Goal: Use online tool/utility: Utilize a website feature to perform a specific function

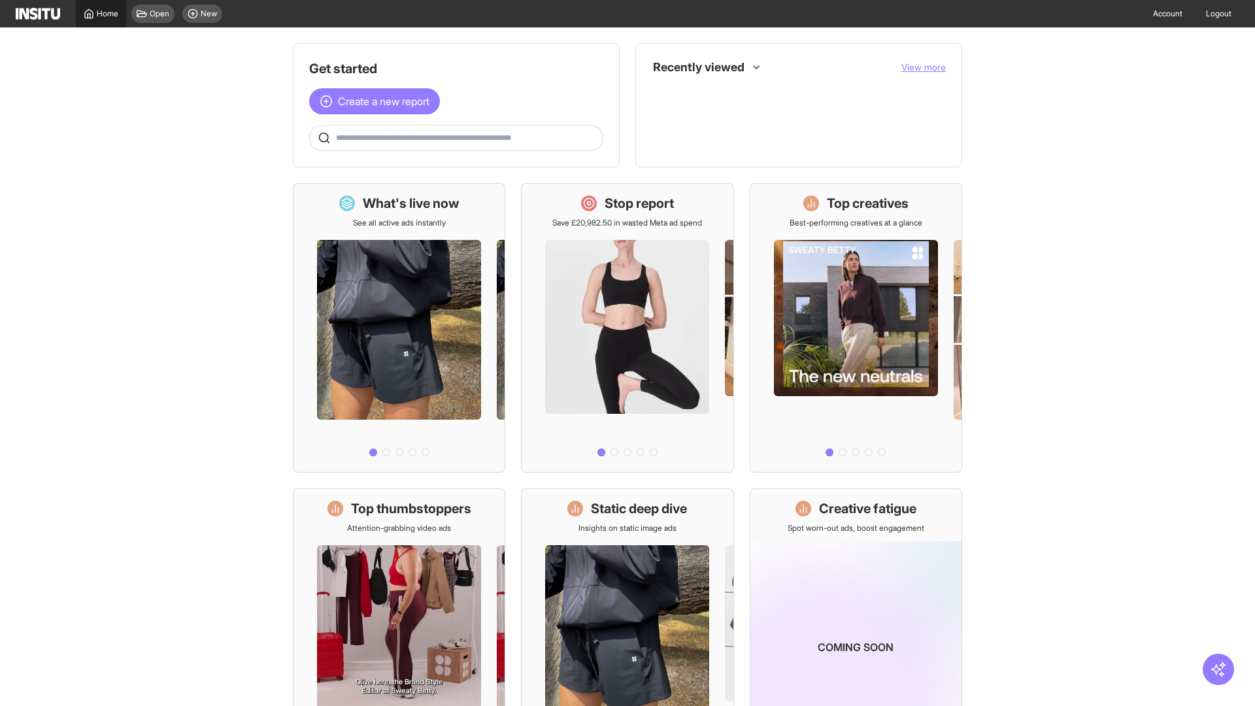
click at [101, 14] on span "Home" at bounding box center [108, 13] width 22 height 10
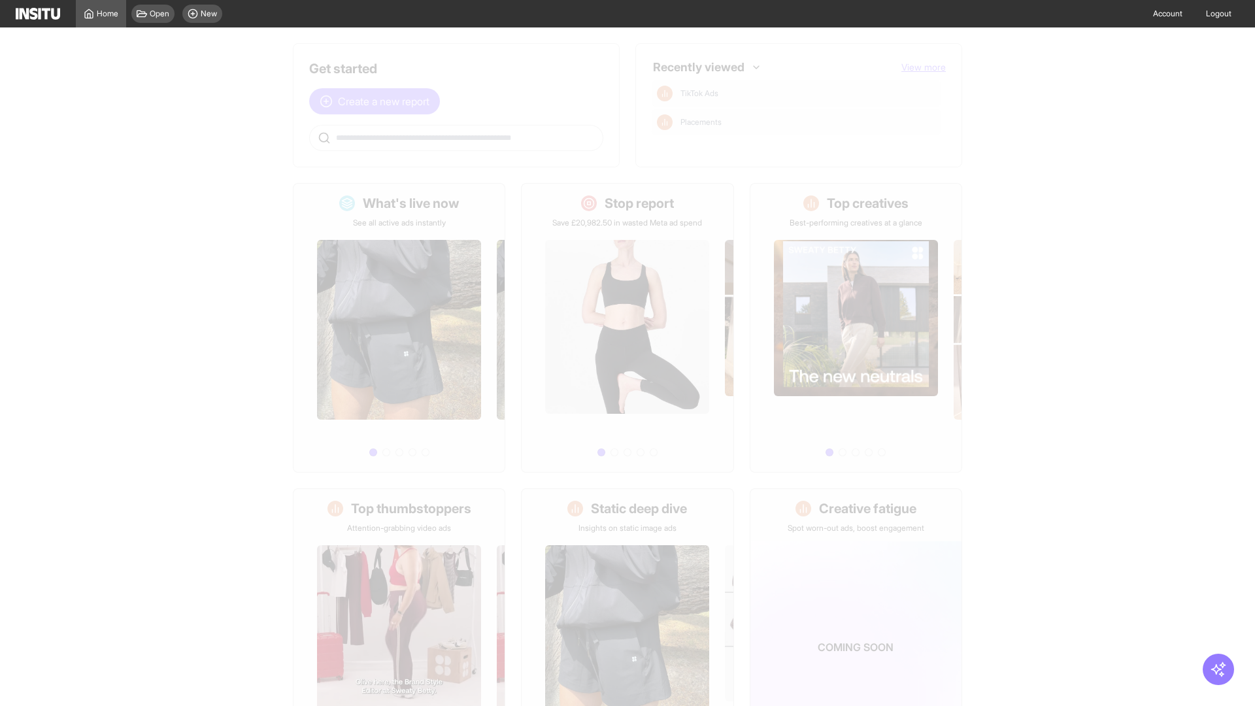
click at [378, 93] on span "Create a new report" at bounding box center [383, 101] width 91 height 16
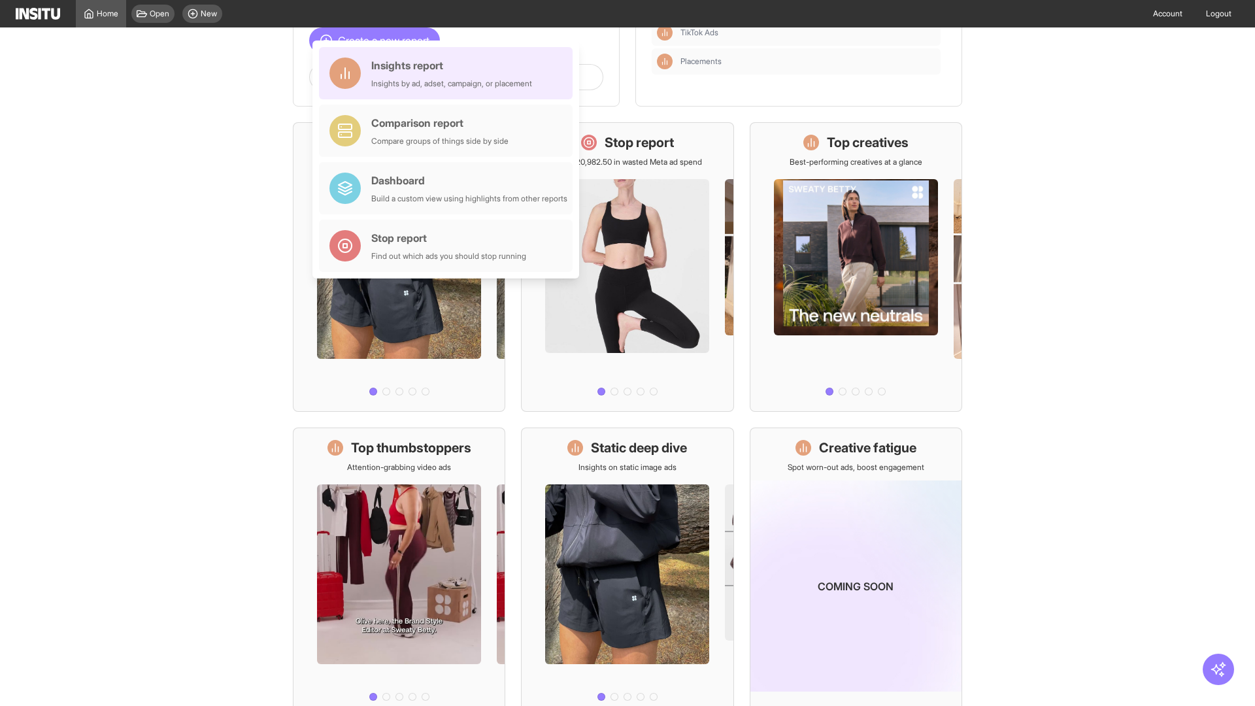
click at [449, 73] on div "Insights report Insights by ad, adset, campaign, or placement" at bounding box center [451, 73] width 161 height 31
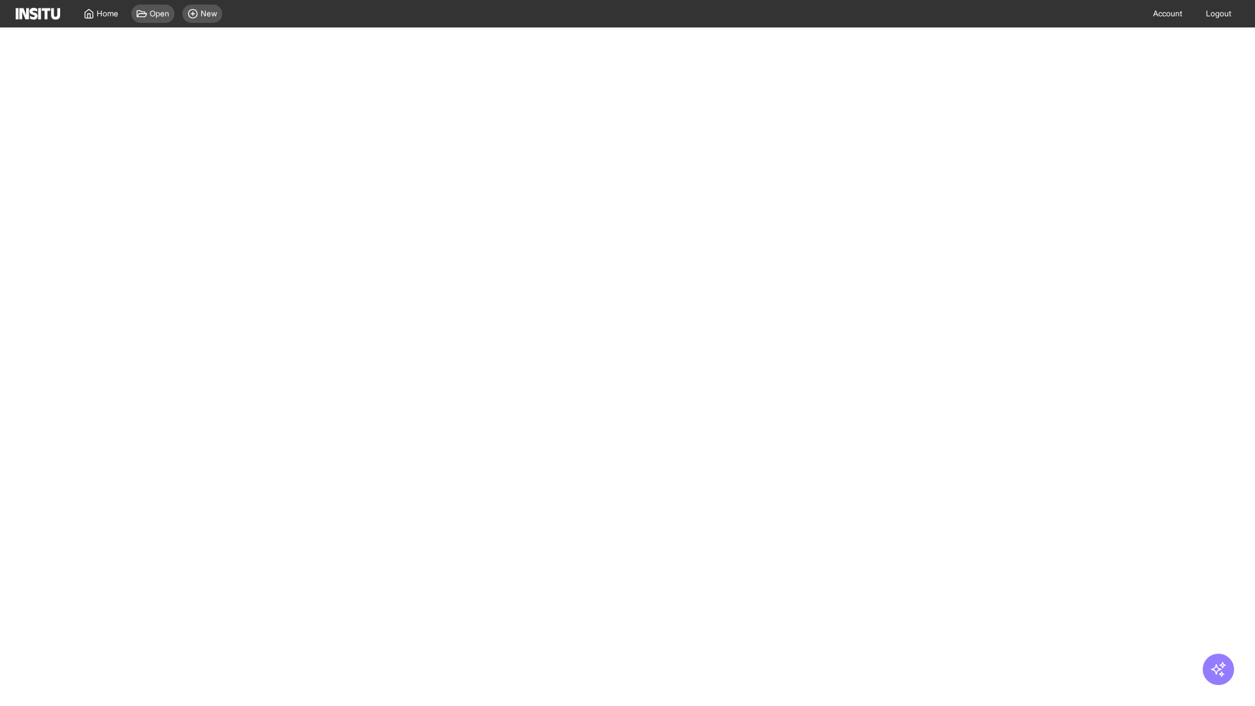
select select "**"
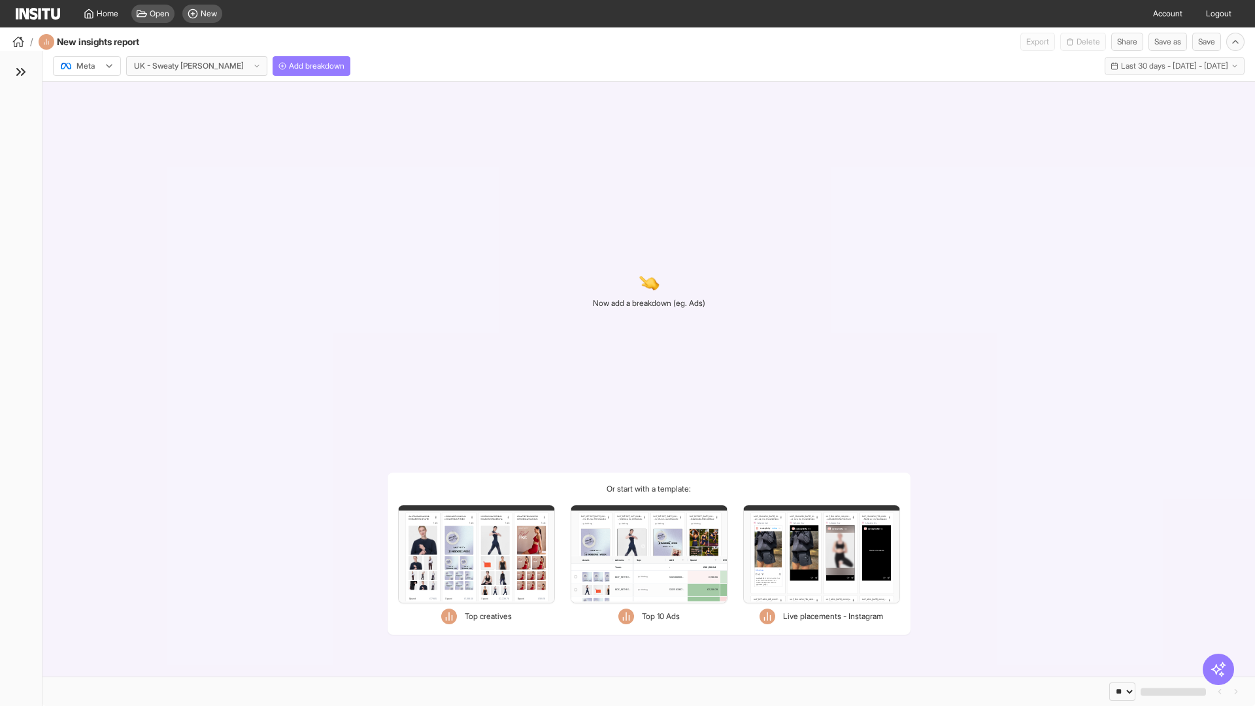
click at [87, 66] on div at bounding box center [77, 65] width 37 height 13
click at [90, 116] on span "TikTok" at bounding box center [88, 116] width 22 height 12
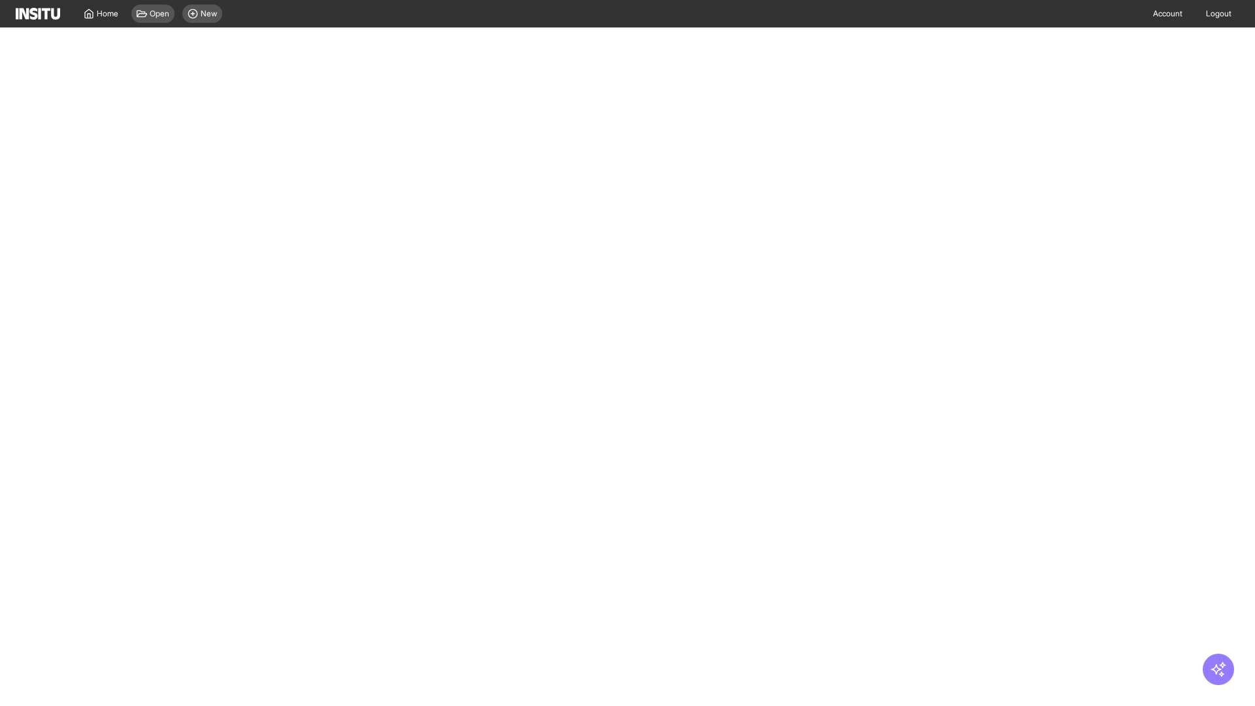
select select "**"
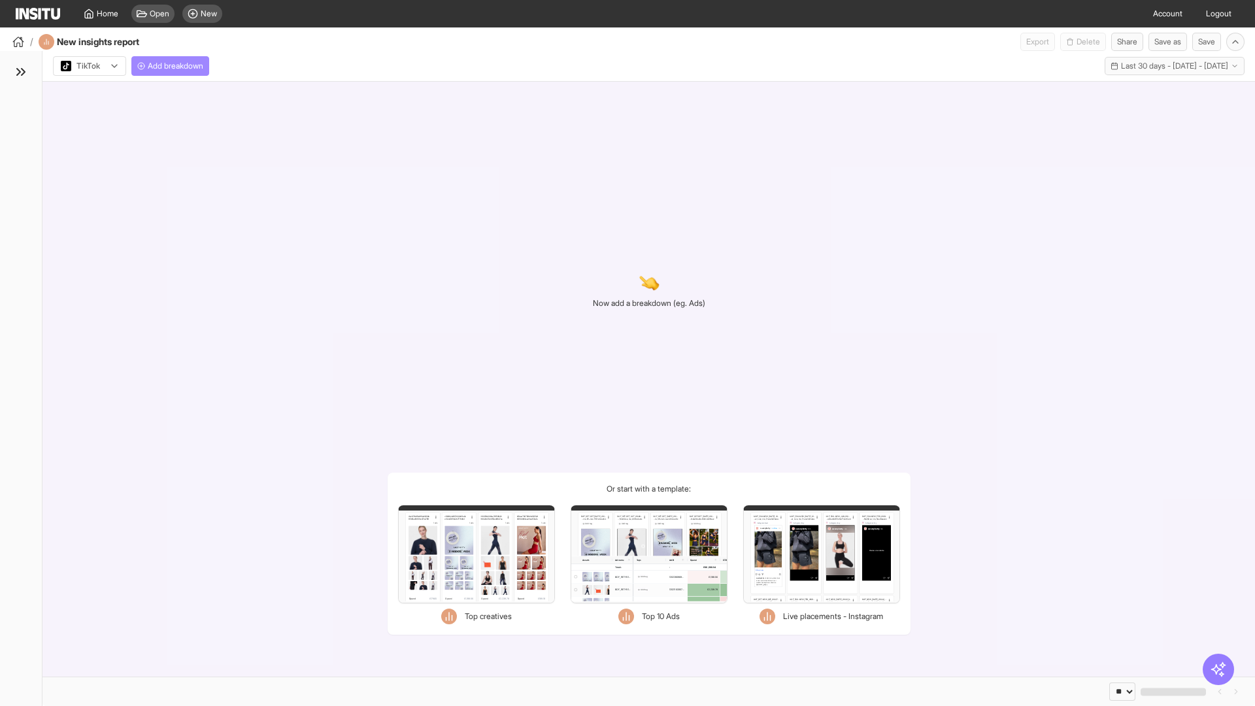
click at [173, 66] on span "Add breakdown" at bounding box center [176, 66] width 56 height 10
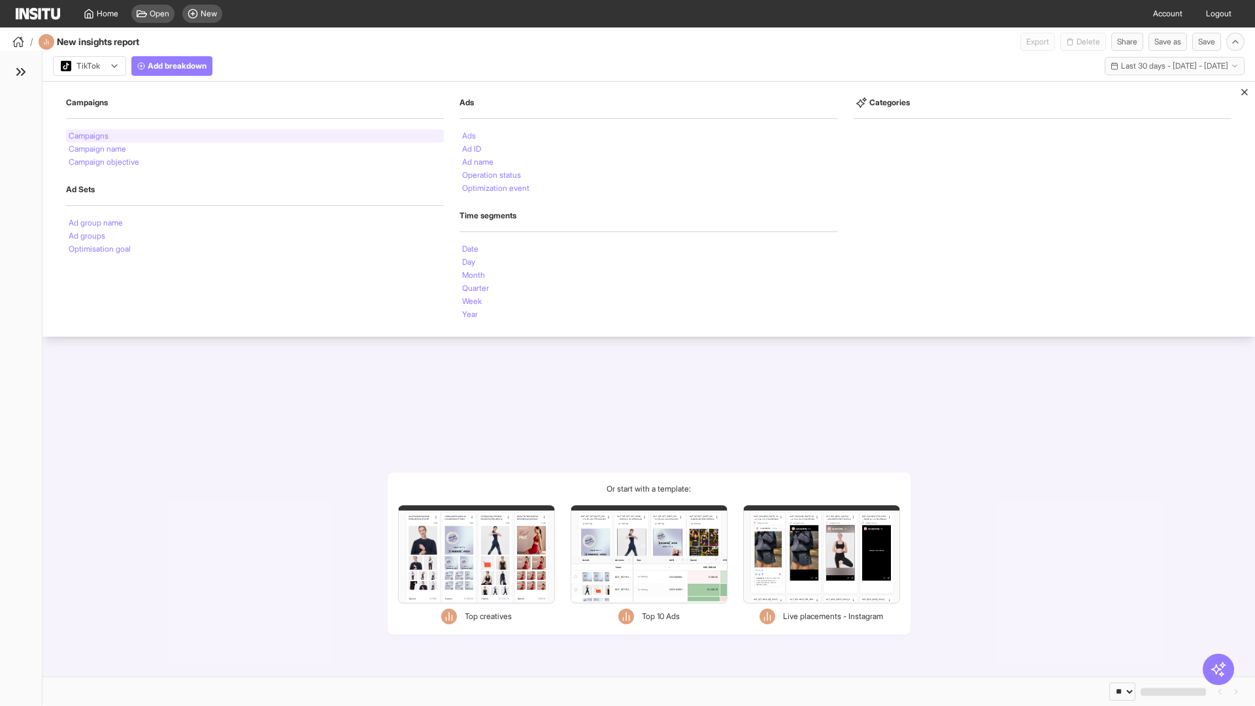
click at [90, 136] on li "Campaigns" at bounding box center [89, 136] width 40 height 8
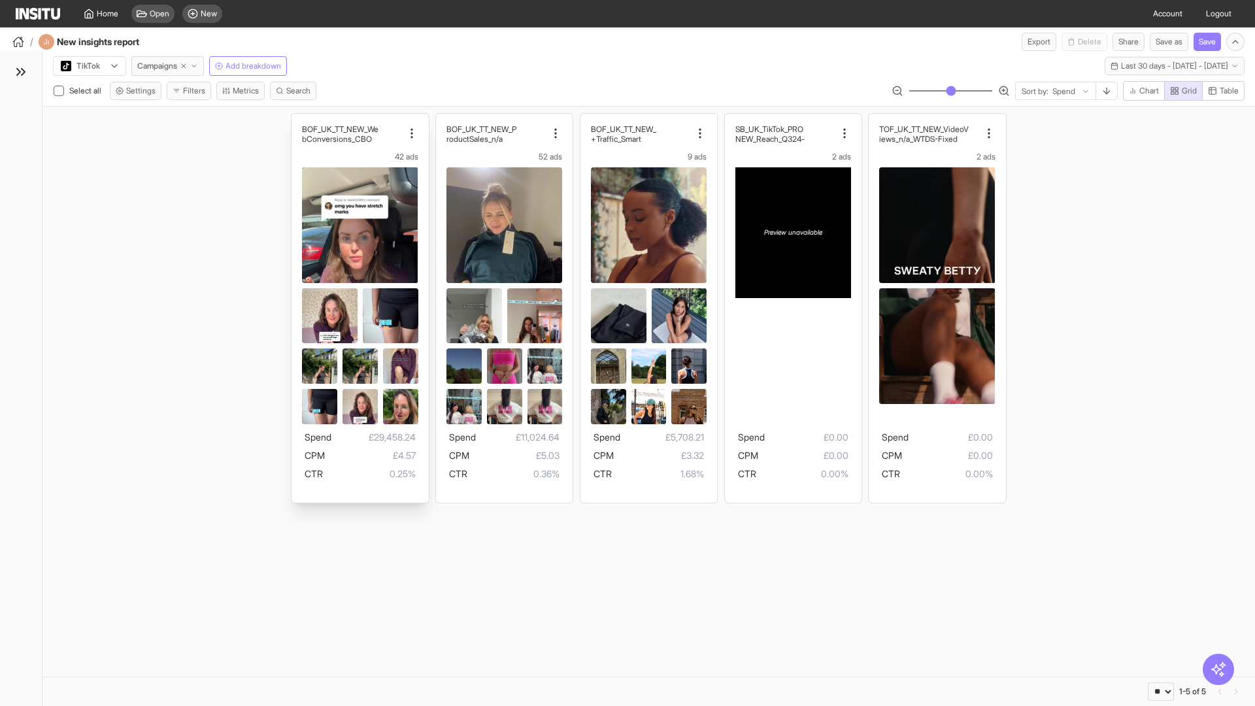
click at [298, 120] on div "BOF_UK_TT_NEW_We bConversions_CBO 42 ads Spend £29,458.24 CPM £4.57 CTR 0.25%" at bounding box center [359, 308] width 137 height 389
click at [442, 120] on div "BOF_UK_TT_NEW_P roductSales_n/a 52 ads Spend £11,024.64 CPM £5.03 CTR 0.36%" at bounding box center [504, 308] width 137 height 389
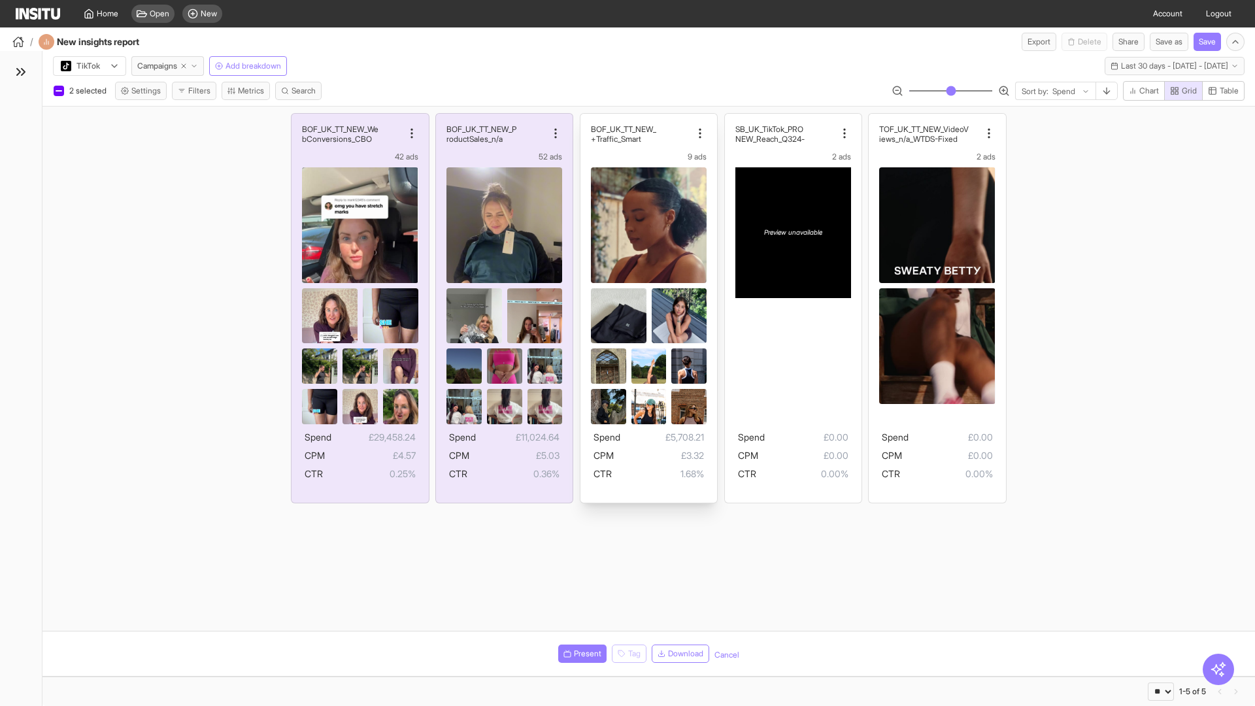
click at [586, 120] on div "BOF_UK_TT_NEW_ Traffic_Smart+ 9 ads Spend £5,708.21 CPM £3.32 CTR 1.68%" at bounding box center [648, 308] width 137 height 389
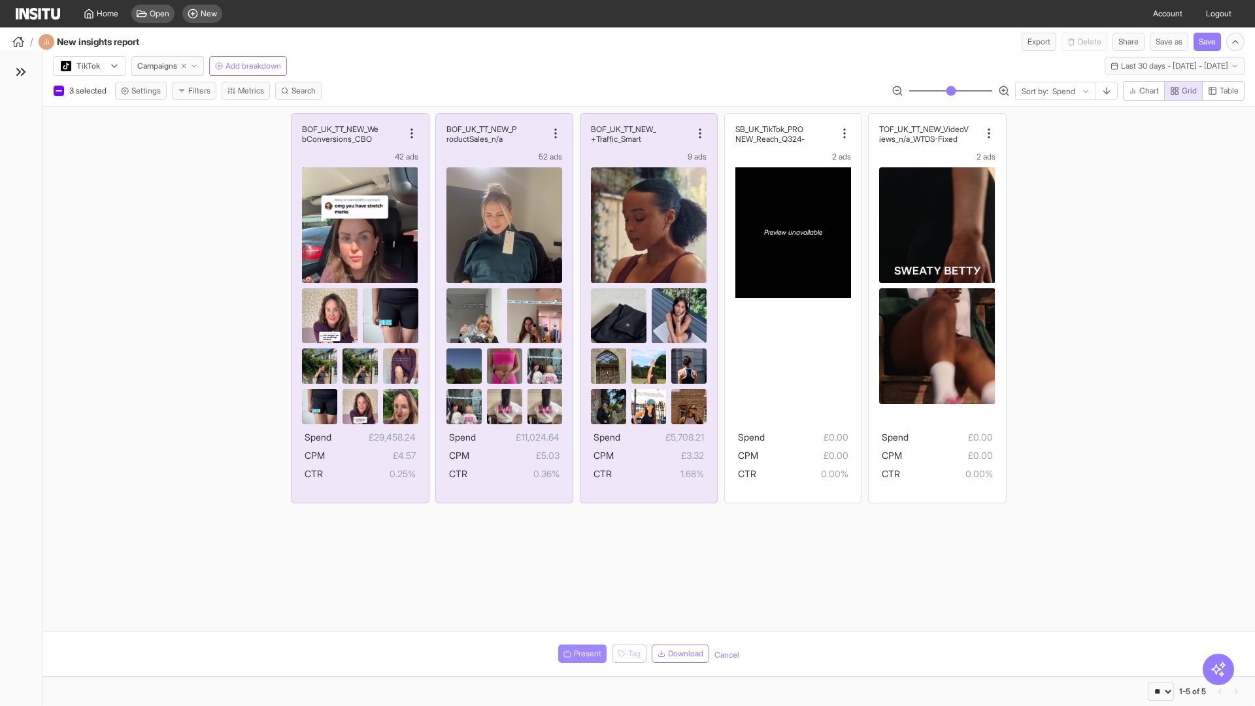
click at [580, 654] on span "Present" at bounding box center [587, 653] width 27 height 10
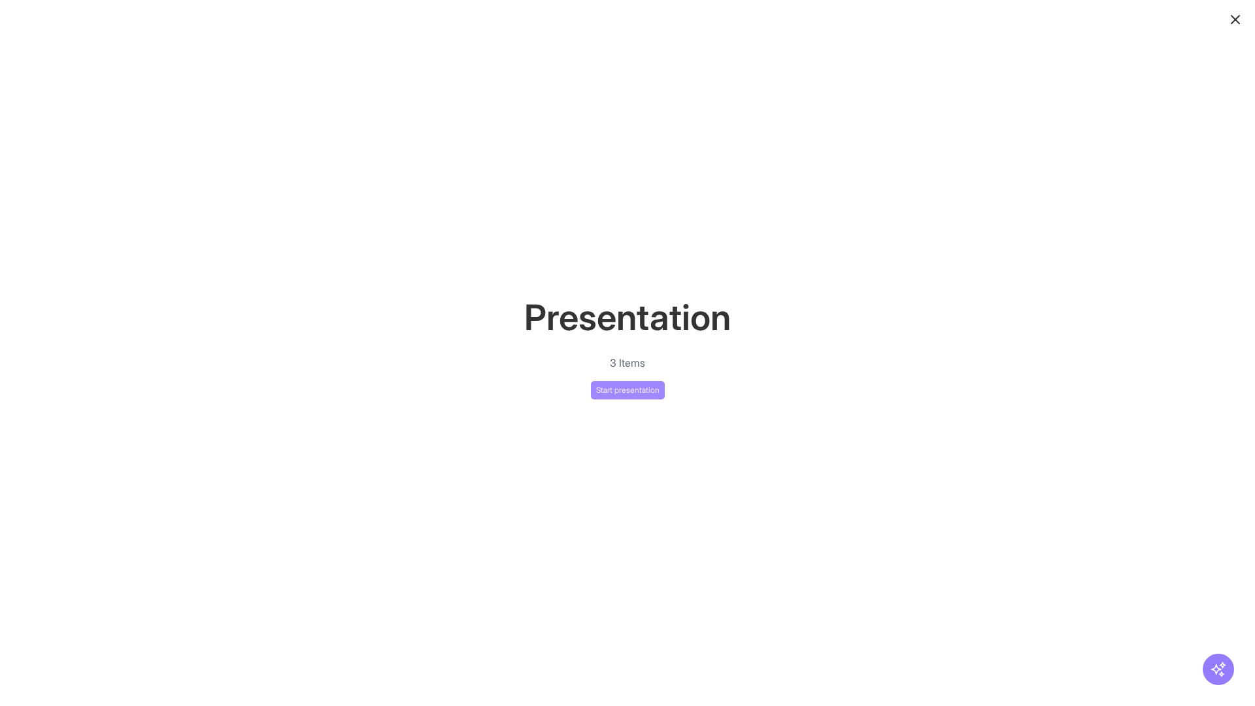
click at [627, 390] on button "Start presentation" at bounding box center [628, 390] width 74 height 18
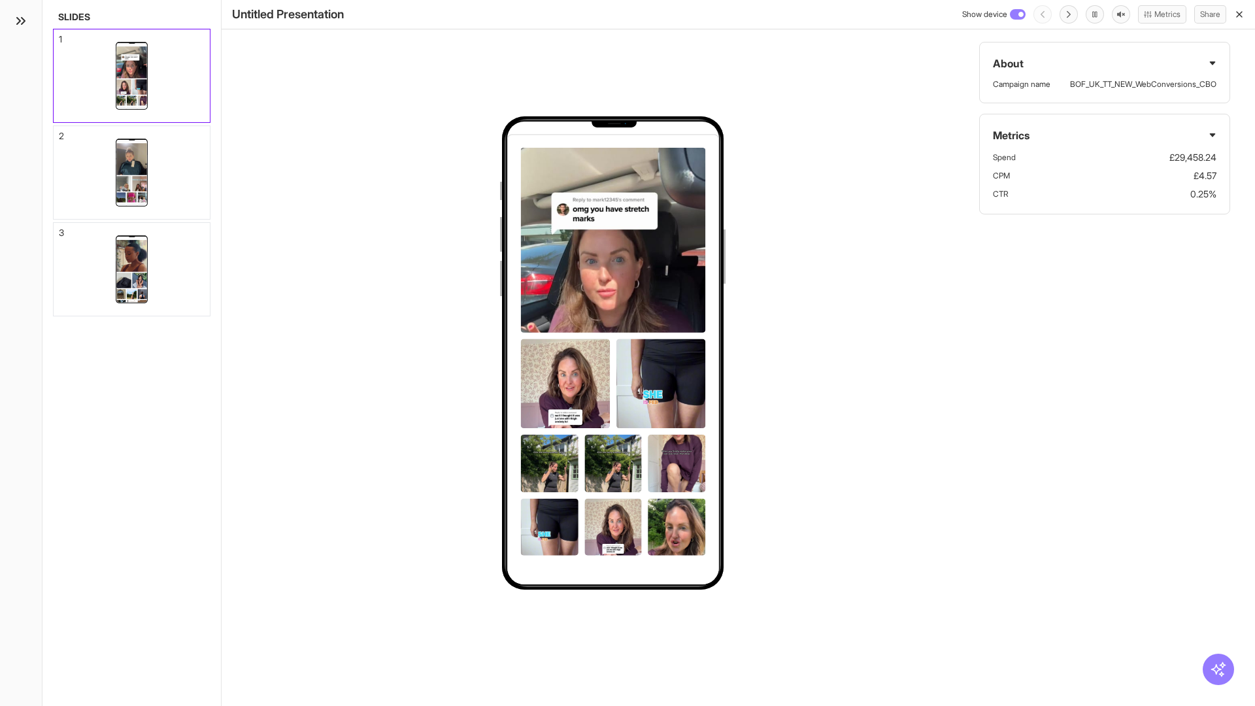
click at [59, 35] on div "1" at bounding box center [60, 39] width 3 height 9
click at [59, 132] on div "2" at bounding box center [61, 135] width 5 height 9
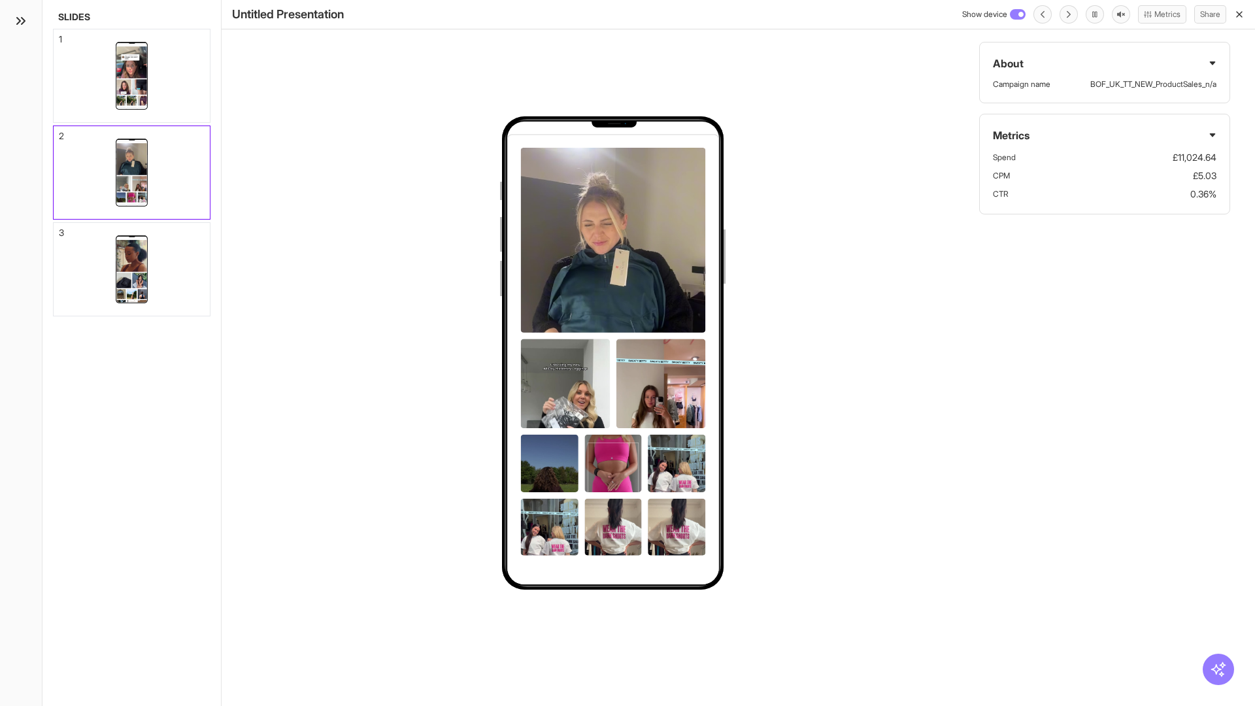
click at [59, 229] on div "3" at bounding box center [61, 232] width 5 height 9
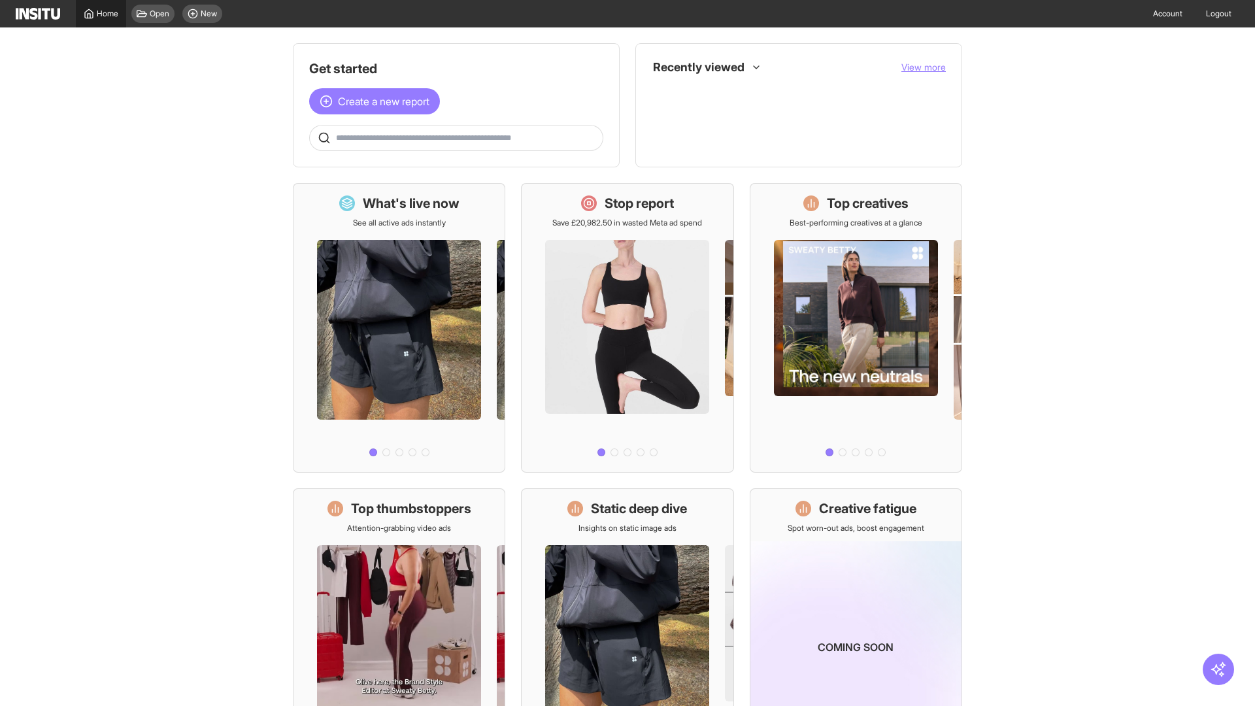
click at [101, 14] on span "Home" at bounding box center [108, 13] width 22 height 10
click at [378, 101] on span "Create a new report" at bounding box center [383, 101] width 91 height 16
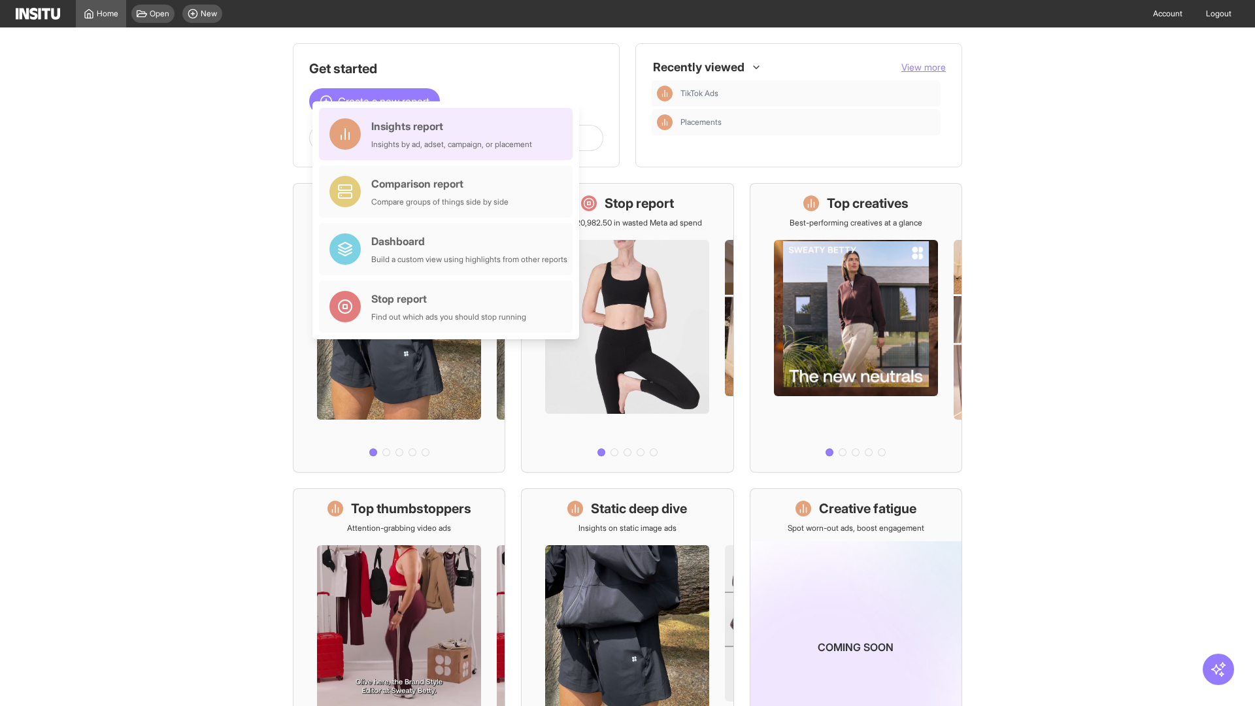
click at [449, 134] on div "Insights report Insights by ad, adset, campaign, or placement" at bounding box center [451, 133] width 161 height 31
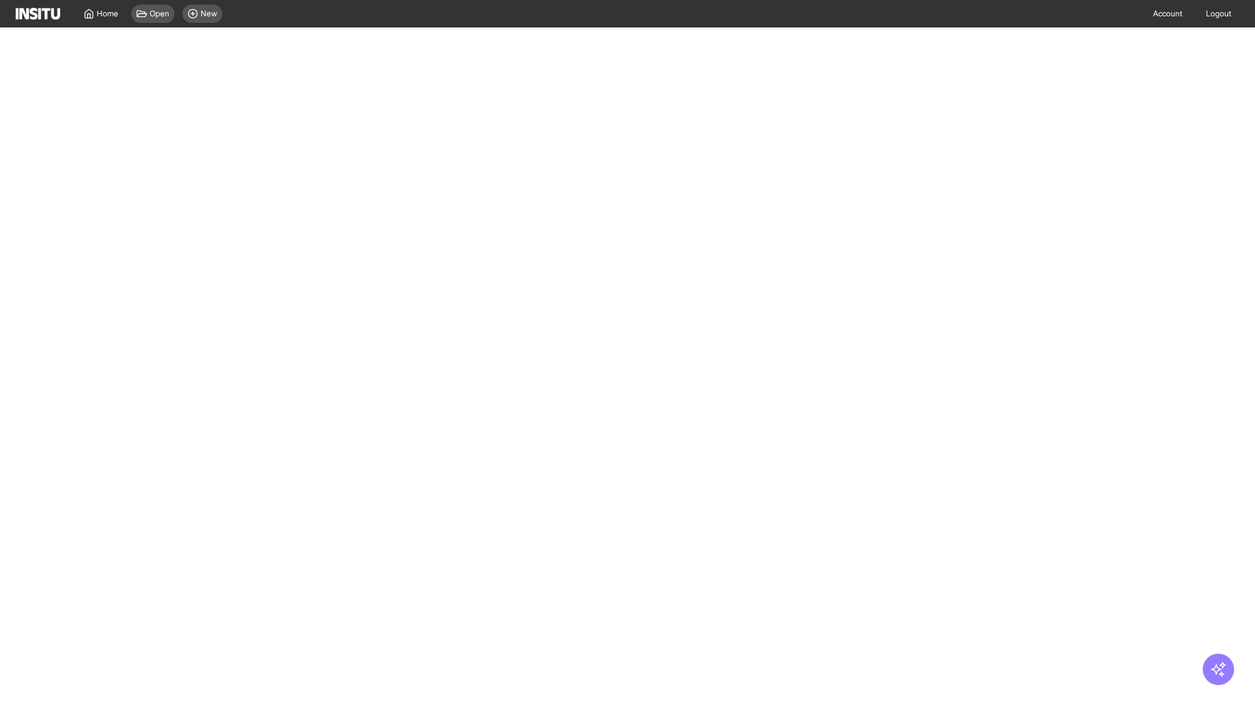
select select "**"
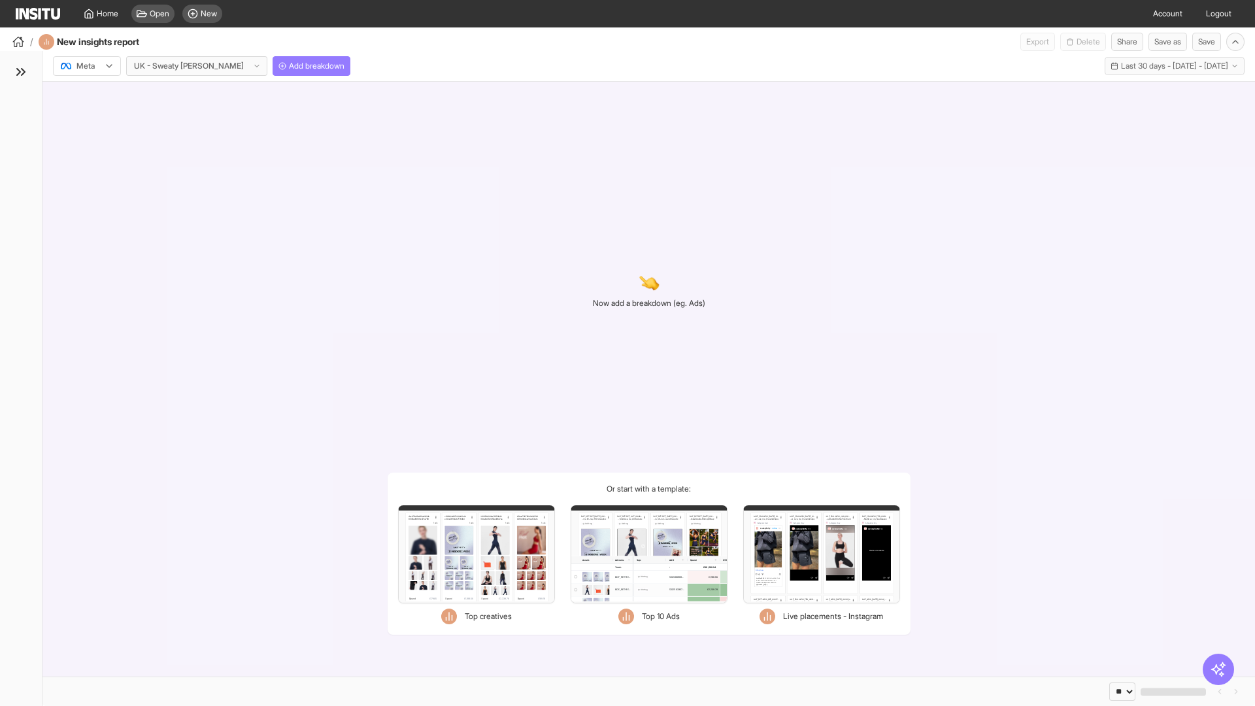
click at [87, 66] on div at bounding box center [77, 65] width 37 height 13
click at [90, 116] on span "TikTok" at bounding box center [88, 116] width 22 height 12
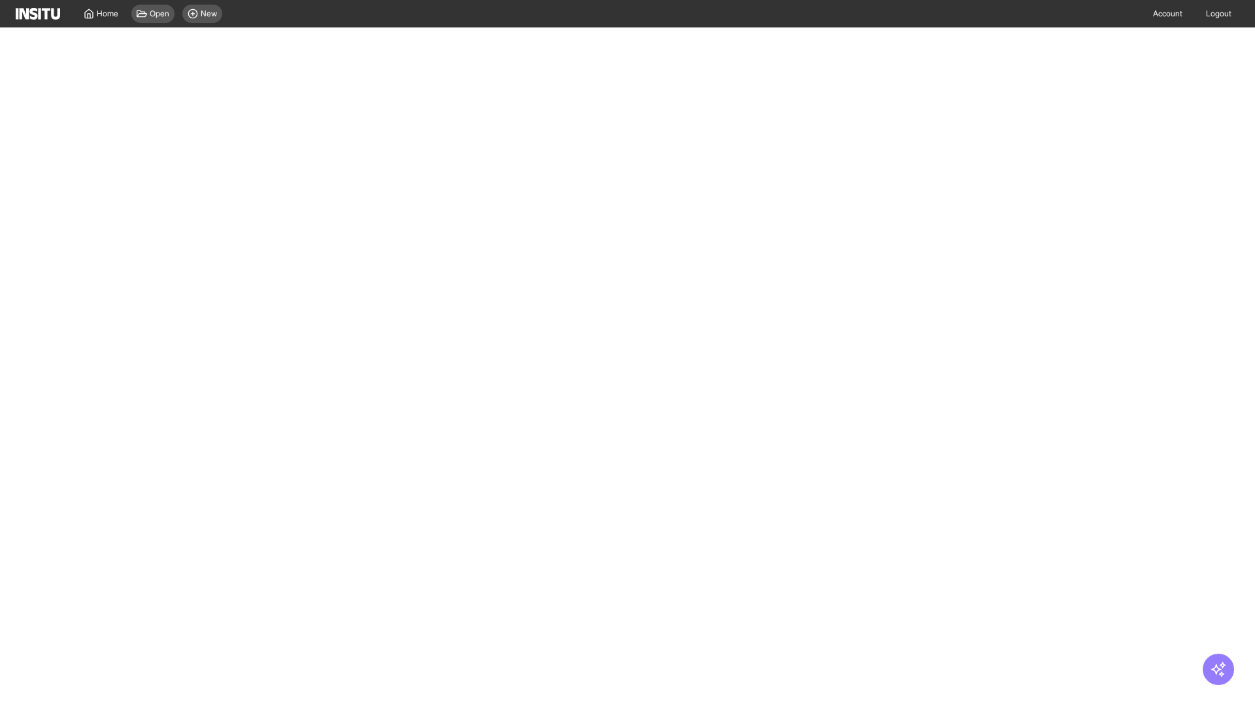
select select "**"
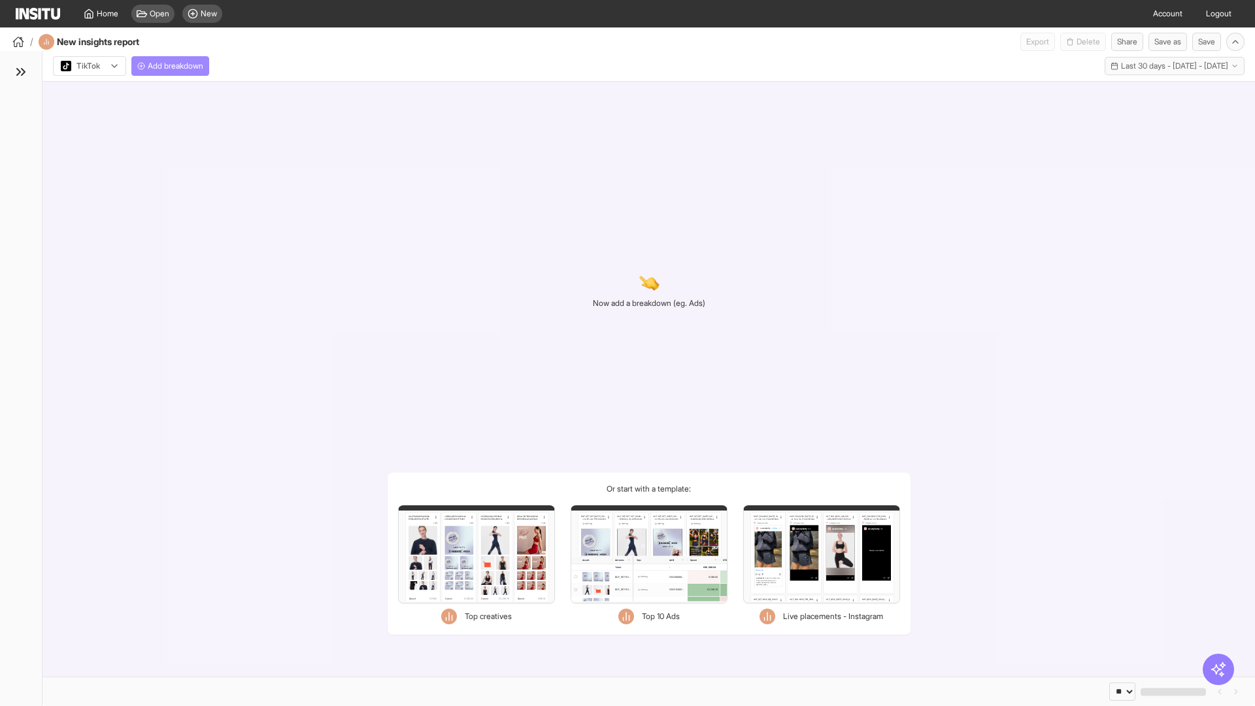
click at [173, 66] on span "Add breakdown" at bounding box center [176, 66] width 56 height 10
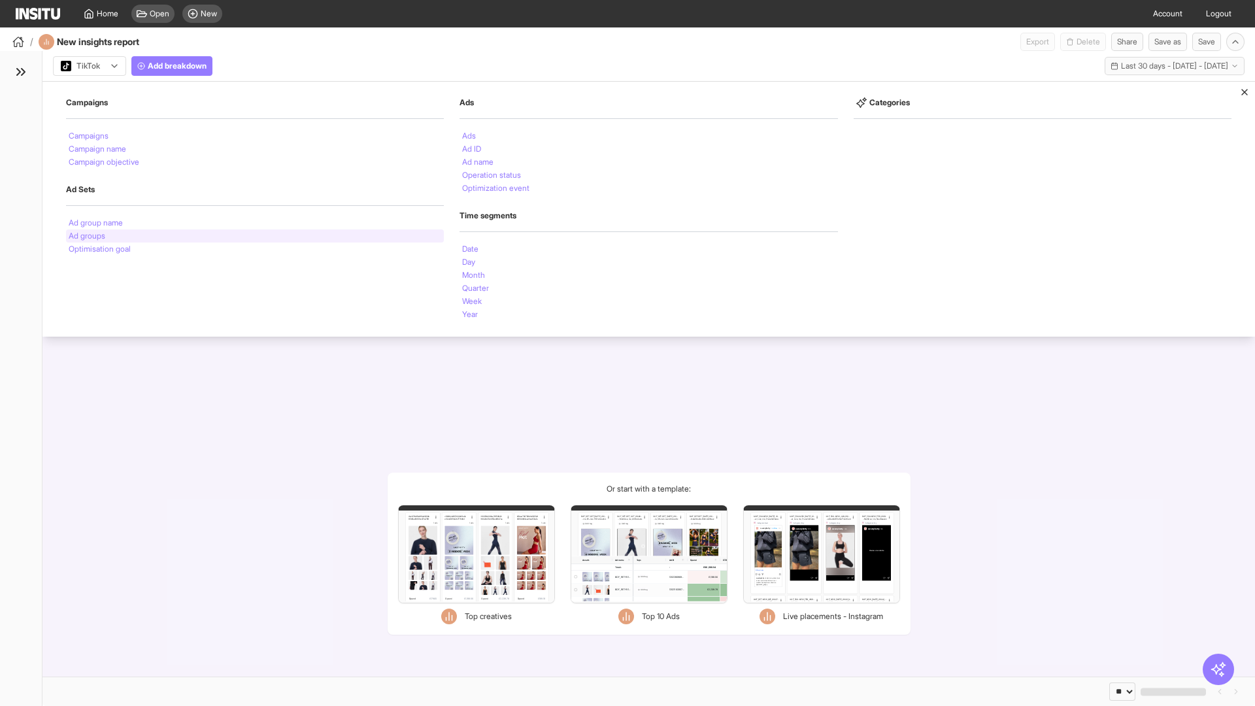
click at [87, 236] on li "Ad groups" at bounding box center [87, 236] width 37 height 8
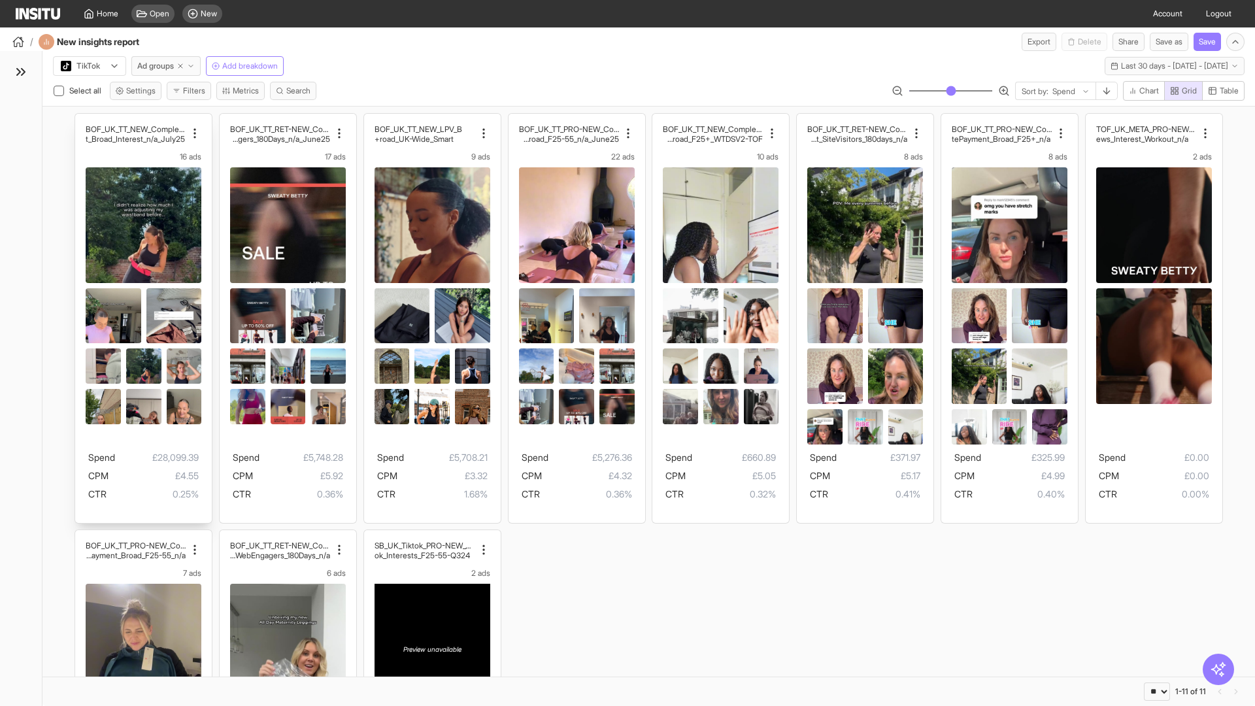
click at [82, 120] on div "BOF_UK_TT_NEW_CompletePaymen t_Broad_Interest_n/a_July25 16 ads Spend £28,099.3…" at bounding box center [143, 318] width 137 height 409
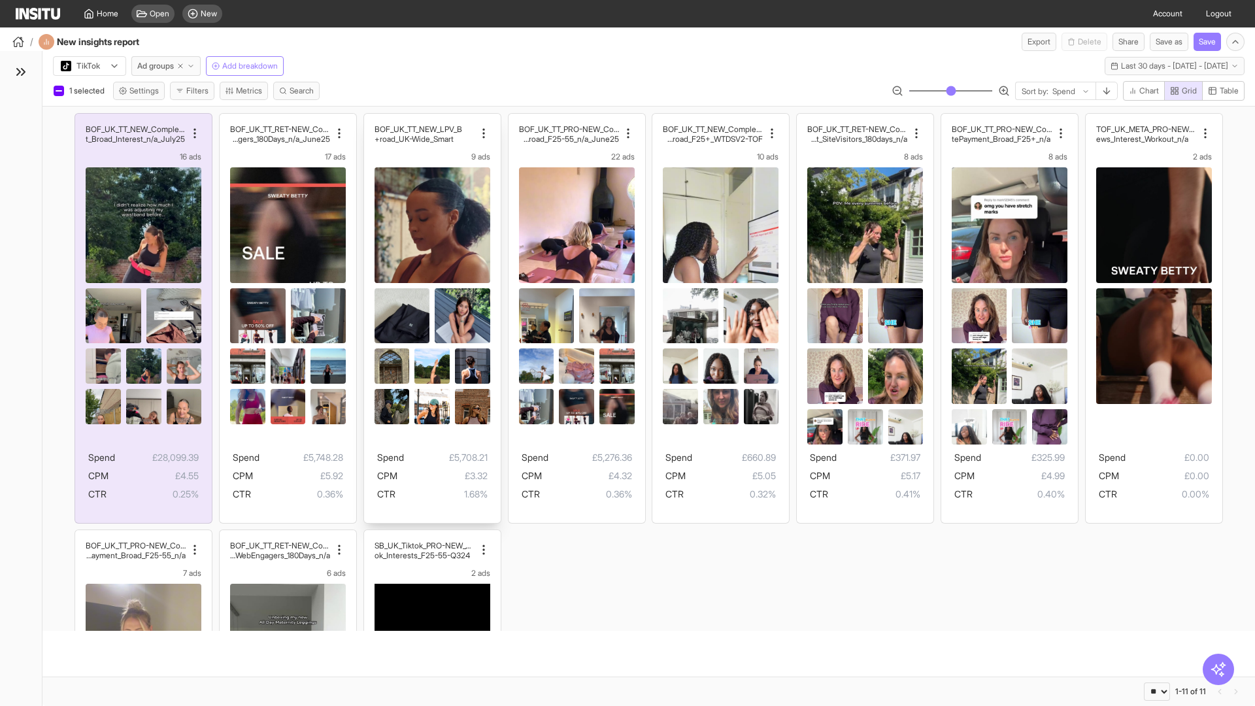
click at [225, 120] on div "BOF_UK_TT_RET-NEW_CompletePaymen t_WebEngagers_180Days_n/a_June25 17 ads Spend …" at bounding box center [288, 318] width 137 height 409
click at [370, 120] on div "BOF_UK_TT_NEW_LPV_B road_UK-Wide_Smart+ 9 ads Spend £5,708.21 CPM £3.32 CTR 1.6…" at bounding box center [432, 318] width 137 height 409
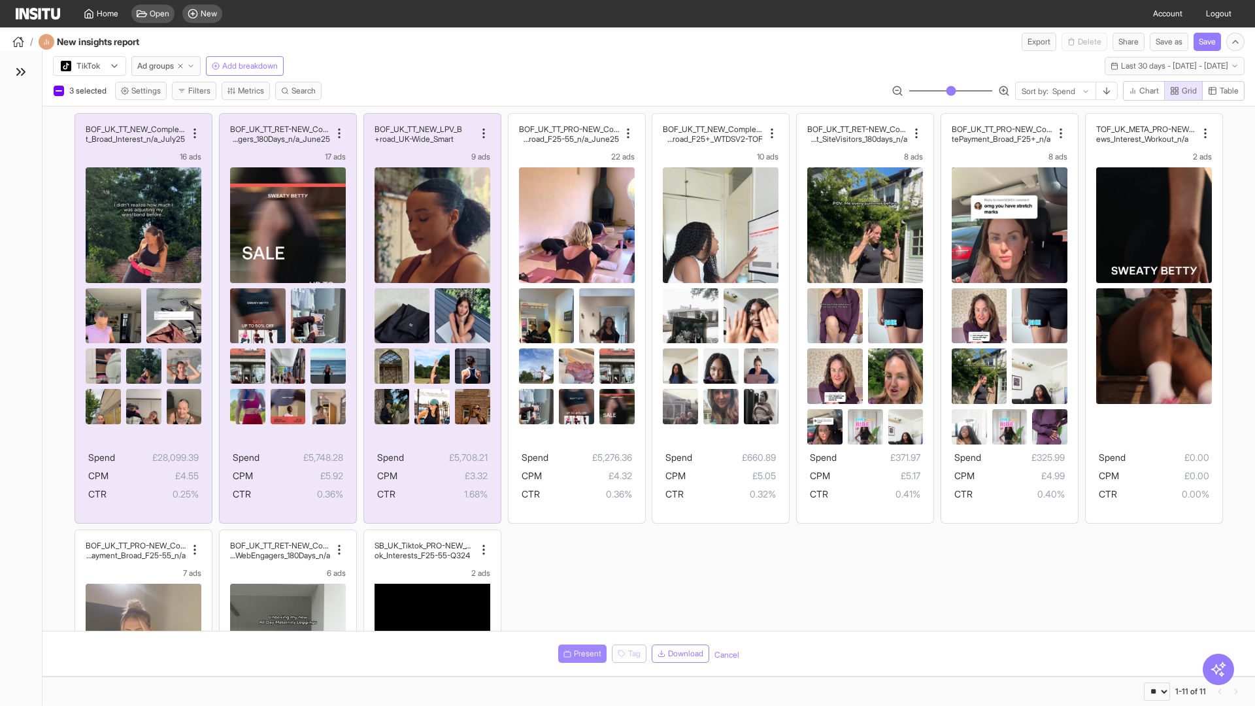
click at [580, 654] on span "Present" at bounding box center [587, 653] width 27 height 10
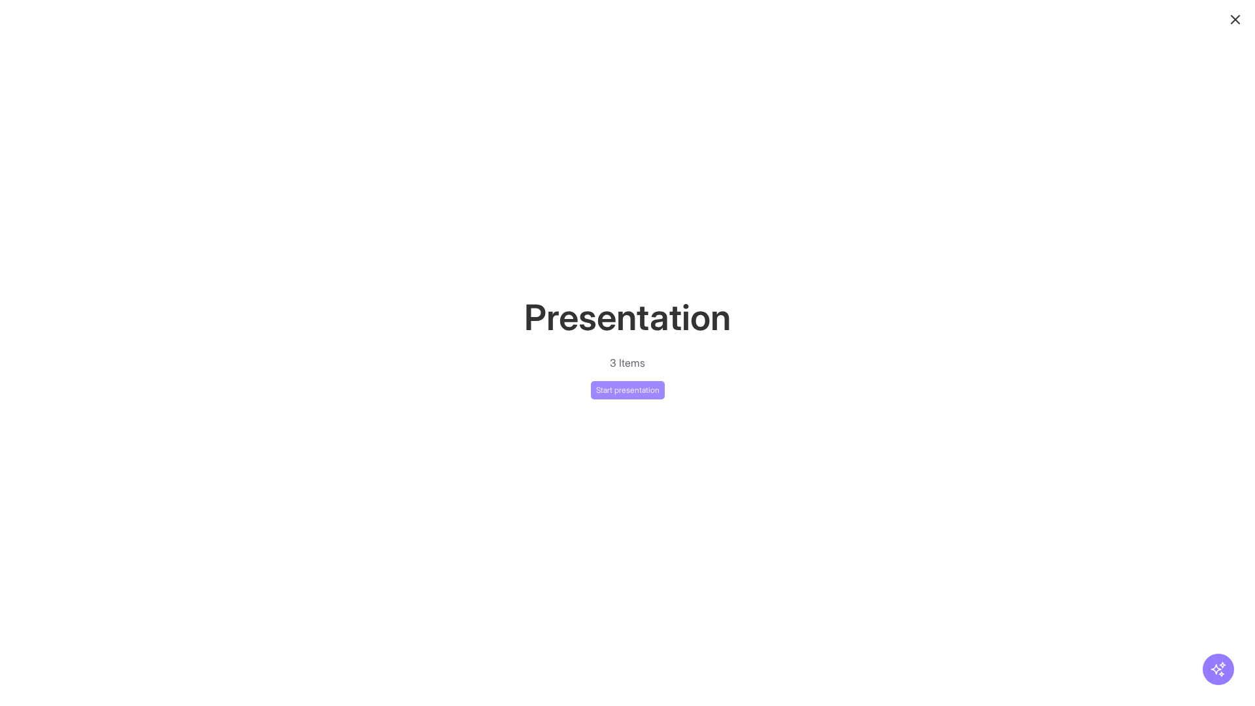
click at [627, 390] on button "Start presentation" at bounding box center [628, 390] width 74 height 18
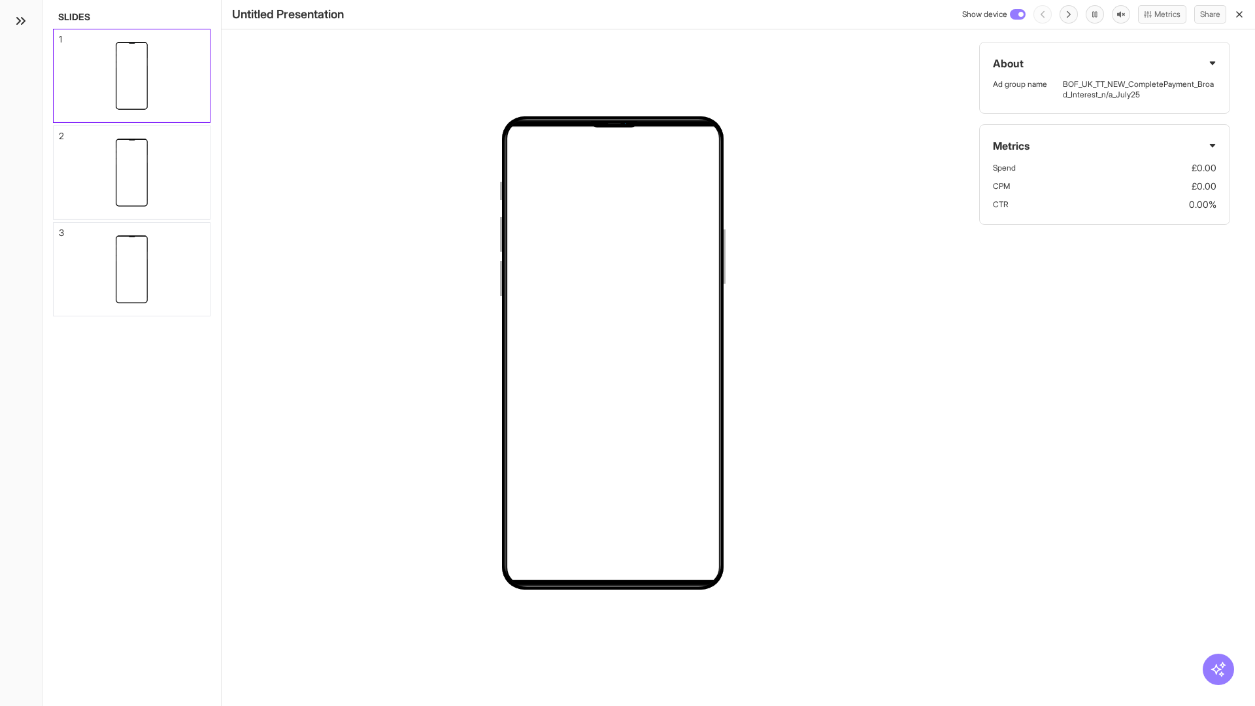
click at [59, 35] on div "1" at bounding box center [60, 39] width 3 height 9
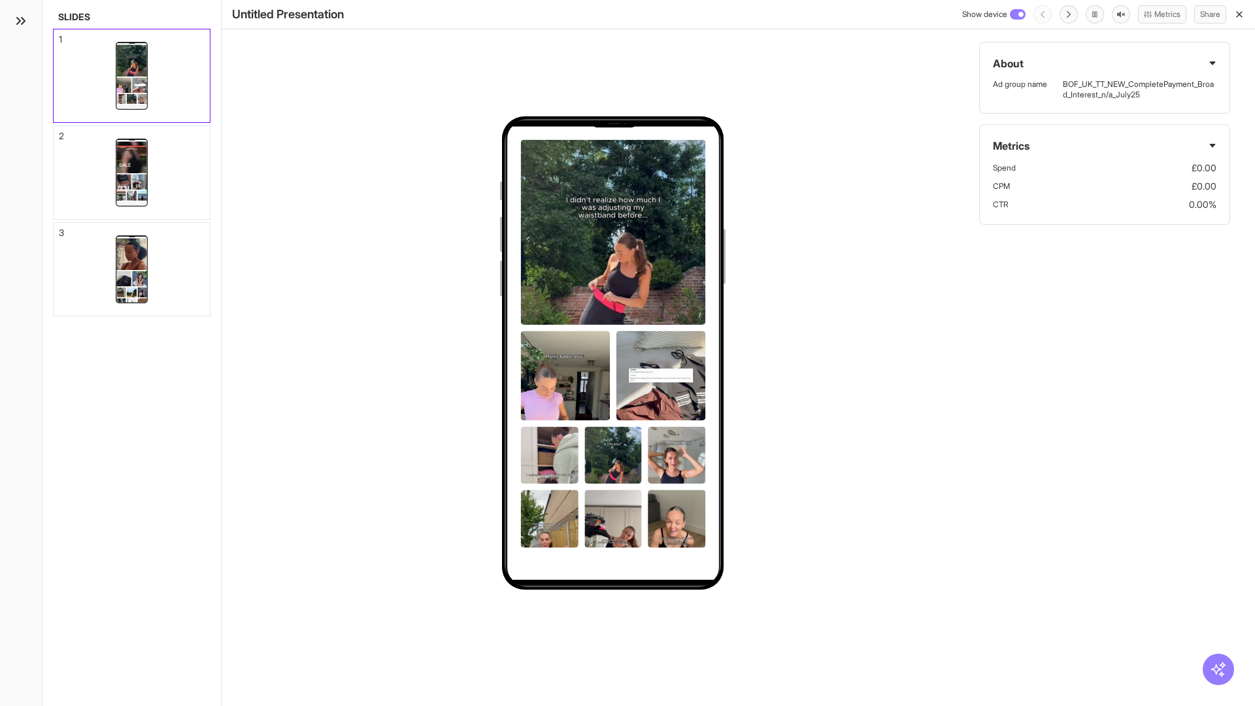
click at [59, 132] on div "2" at bounding box center [61, 135] width 5 height 9
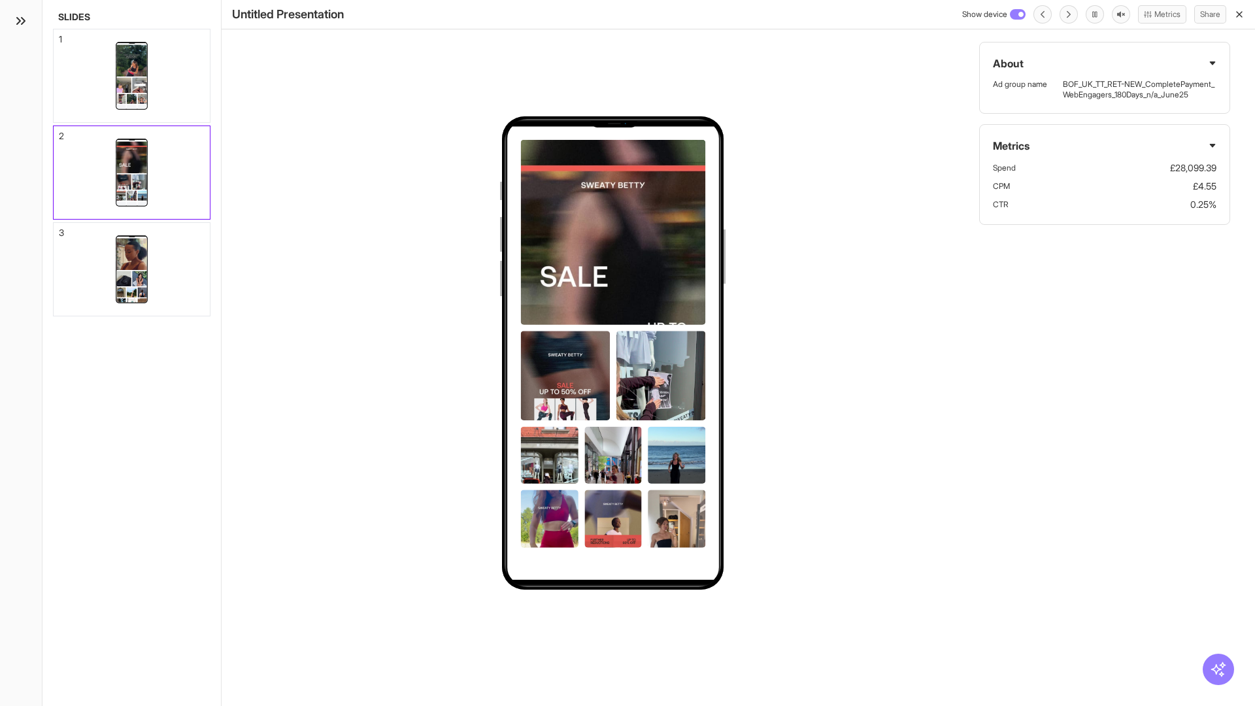
click at [59, 229] on div "3" at bounding box center [61, 232] width 5 height 9
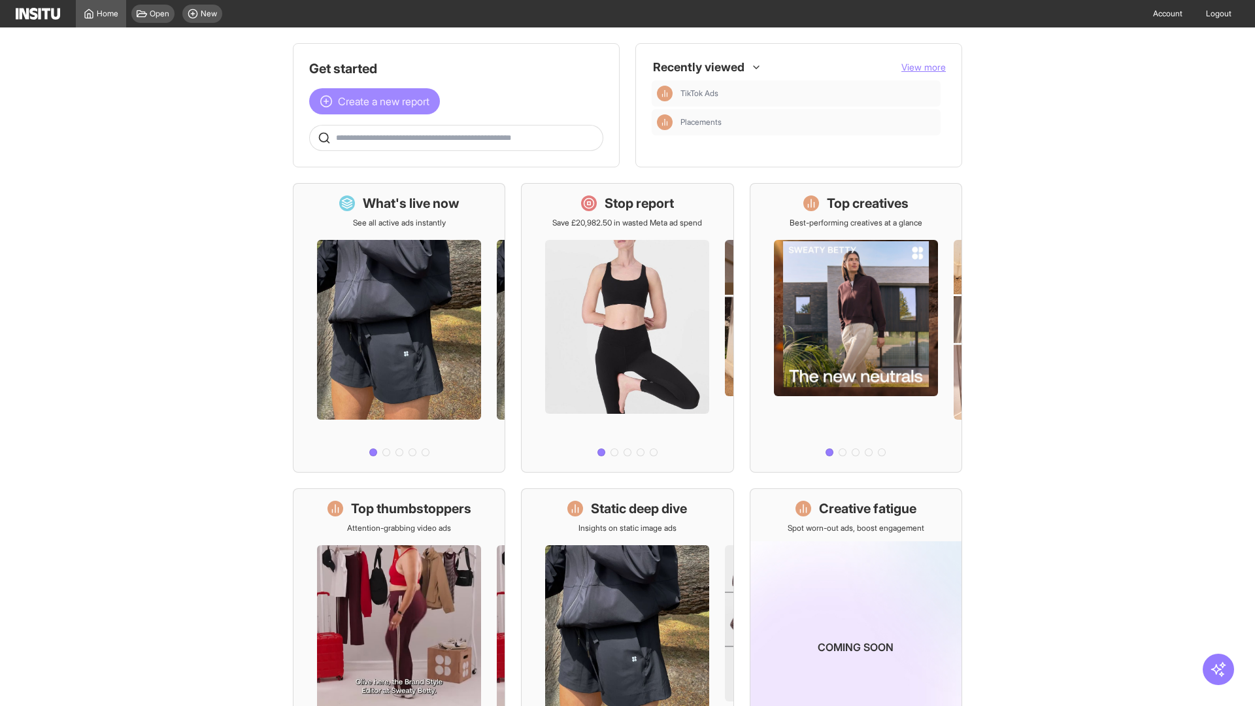
click at [378, 101] on span "Create a new report" at bounding box center [383, 101] width 91 height 16
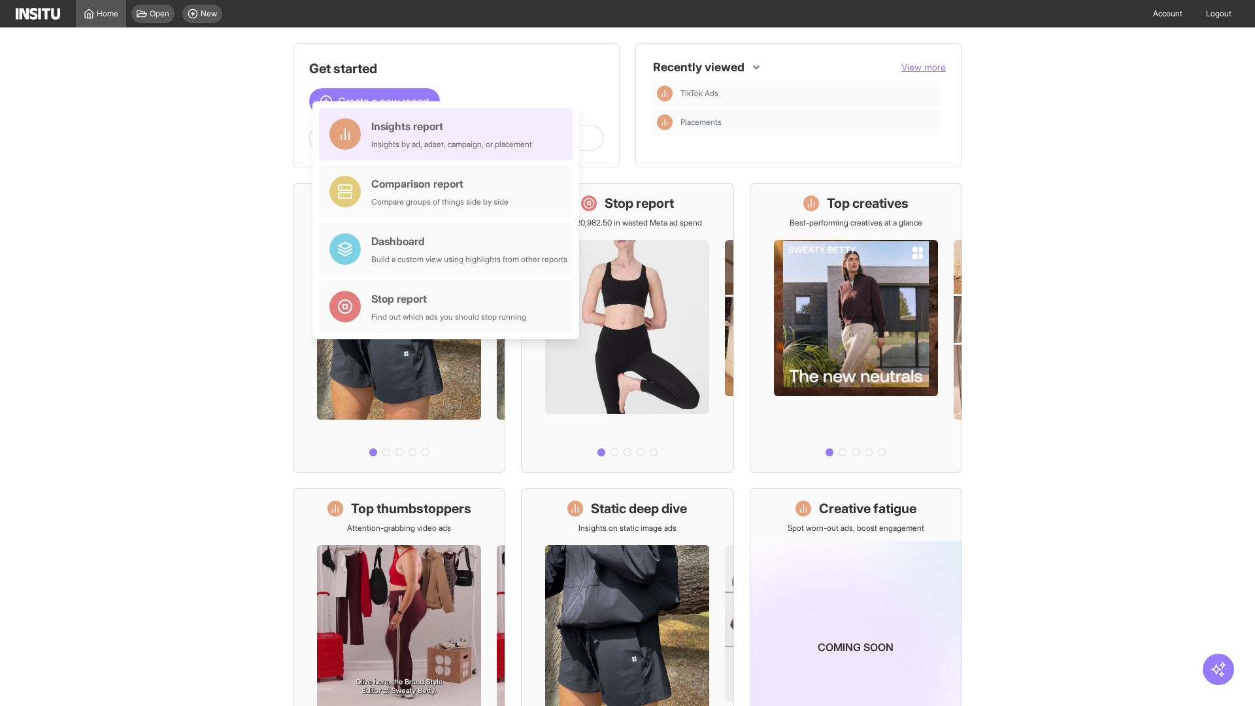
click at [449, 134] on div "Insights report Insights by ad, adset, campaign, or placement" at bounding box center [451, 133] width 161 height 31
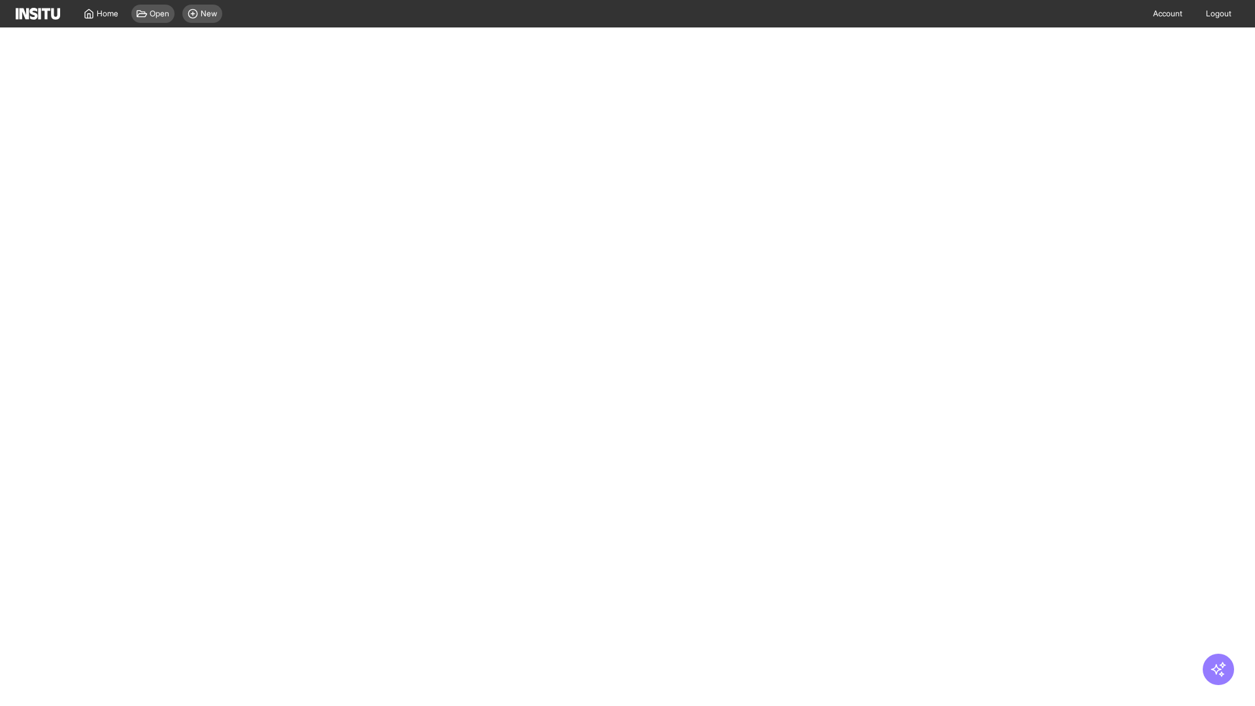
select select "**"
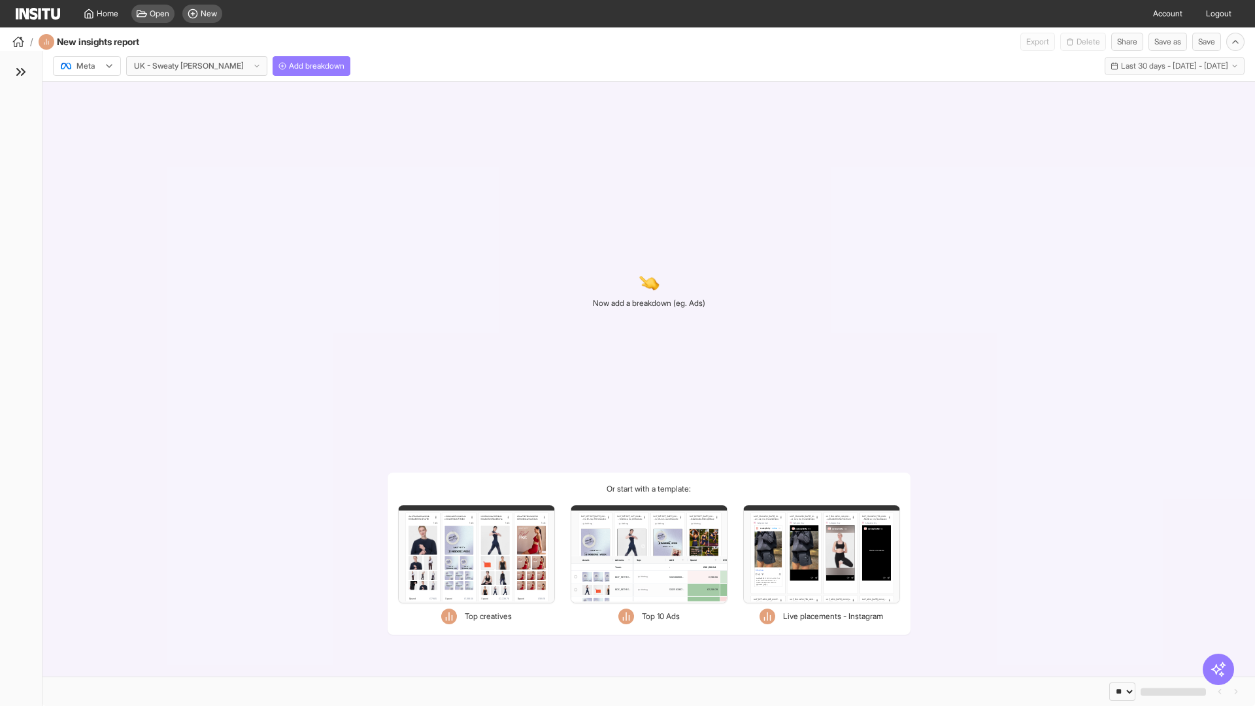
click at [87, 66] on div at bounding box center [77, 65] width 37 height 13
click at [90, 116] on span "TikTok" at bounding box center [88, 116] width 22 height 12
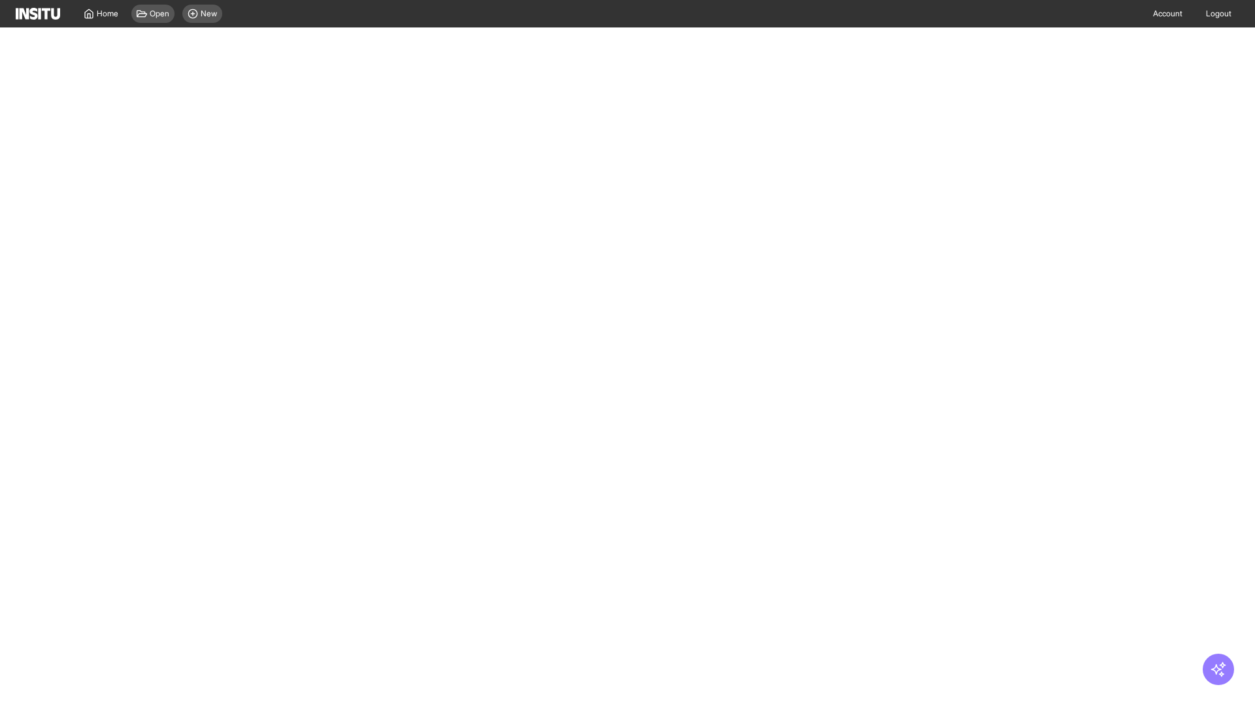
select select "**"
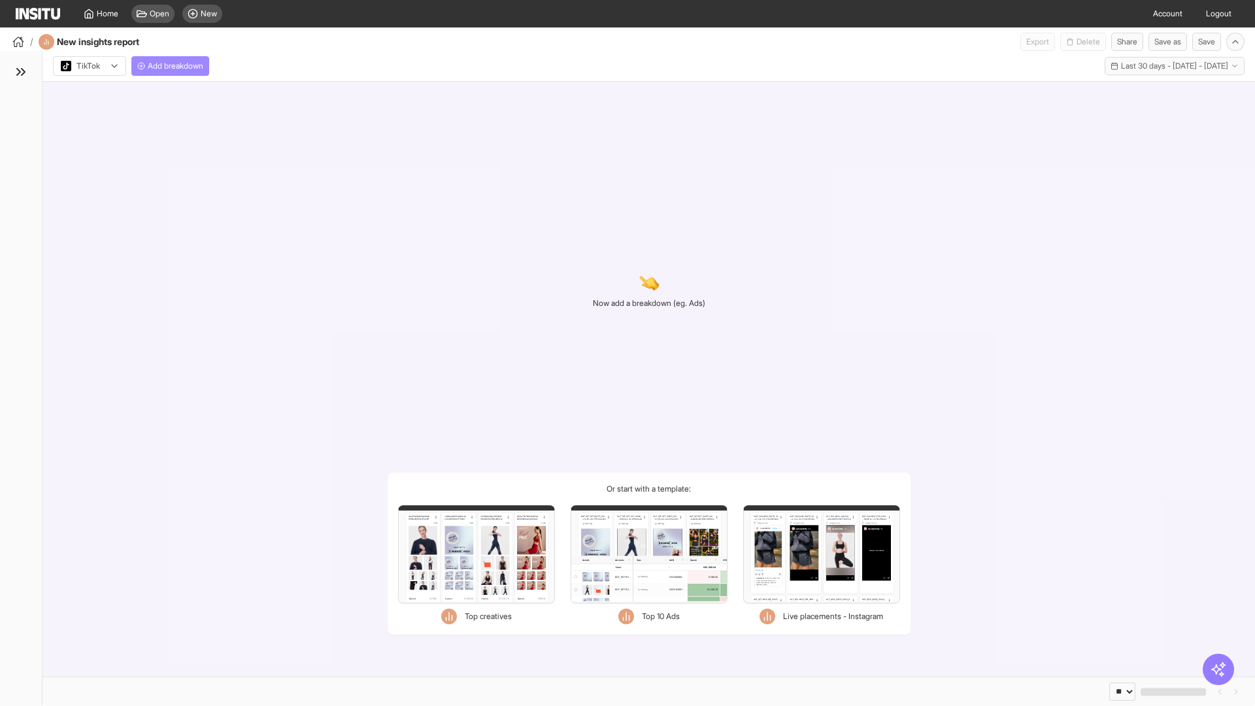
click at [173, 66] on span "Add breakdown" at bounding box center [176, 66] width 56 height 10
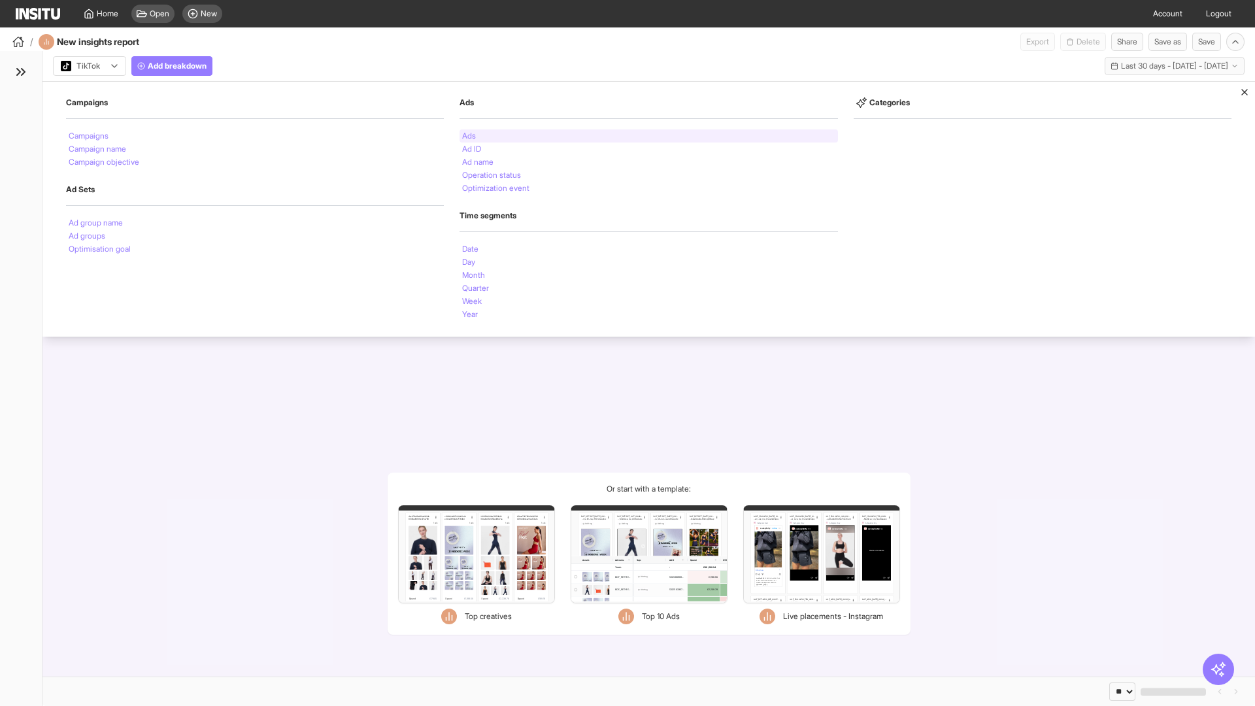
click at [469, 136] on li "Ads" at bounding box center [469, 136] width 14 height 8
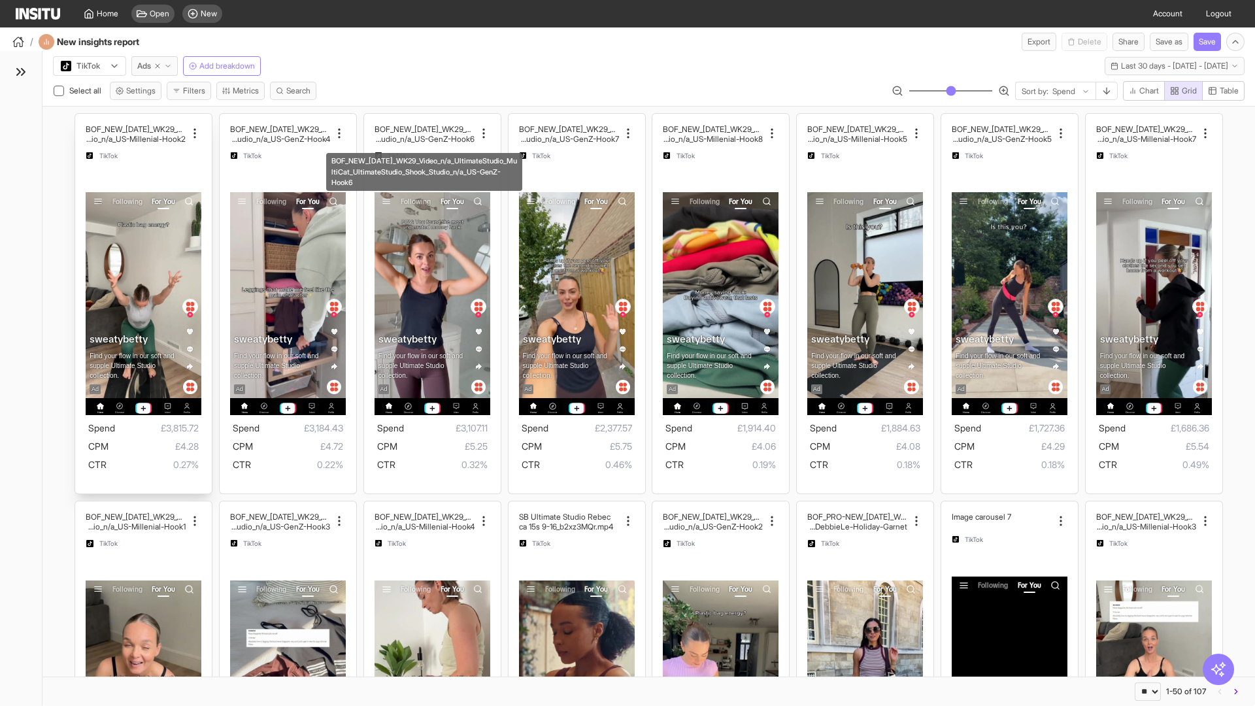
click at [82, 120] on div "BOF_NEW_[DATE]_WK29_Video_n/a_UltimateStudio_MultiCat_ UltimateStudio_Shook_Stu…" at bounding box center [143, 304] width 137 height 380
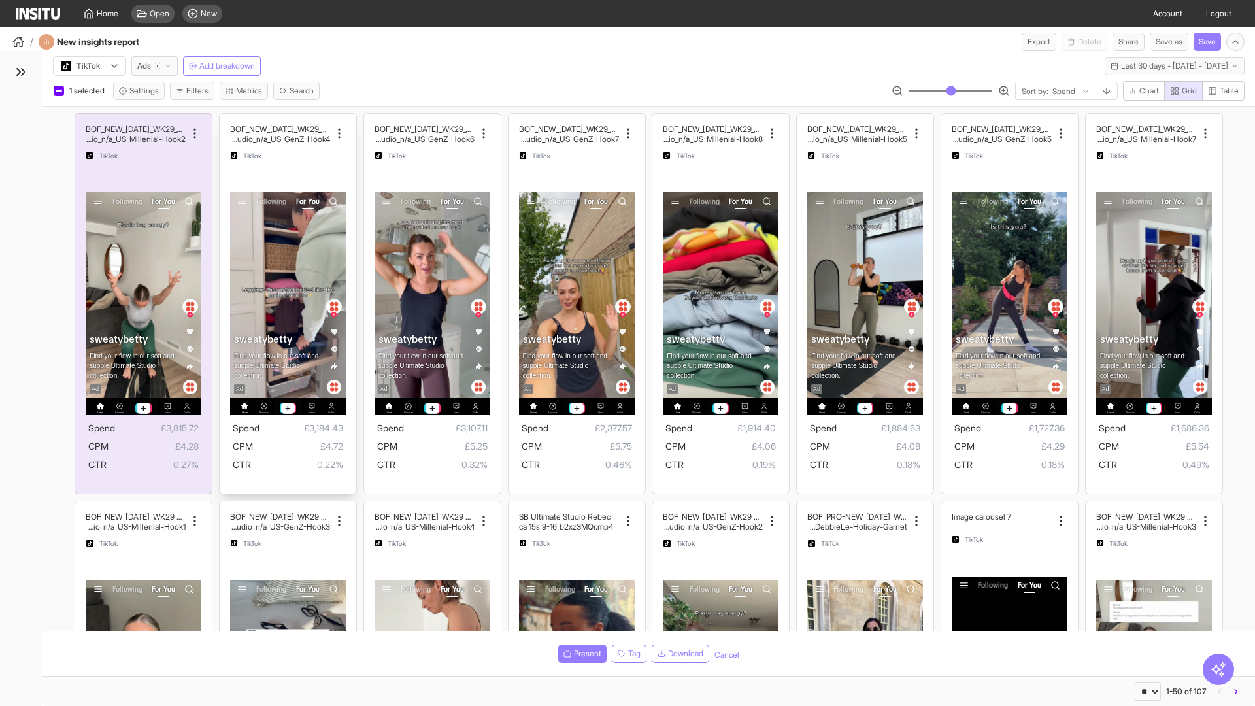
click at [225, 120] on div "BOF_NEW_[DATE]_WK29_Video_n/a_UltimateStudio_MultiC at_UltimateStudio_Shook_Stu…" at bounding box center [288, 304] width 137 height 380
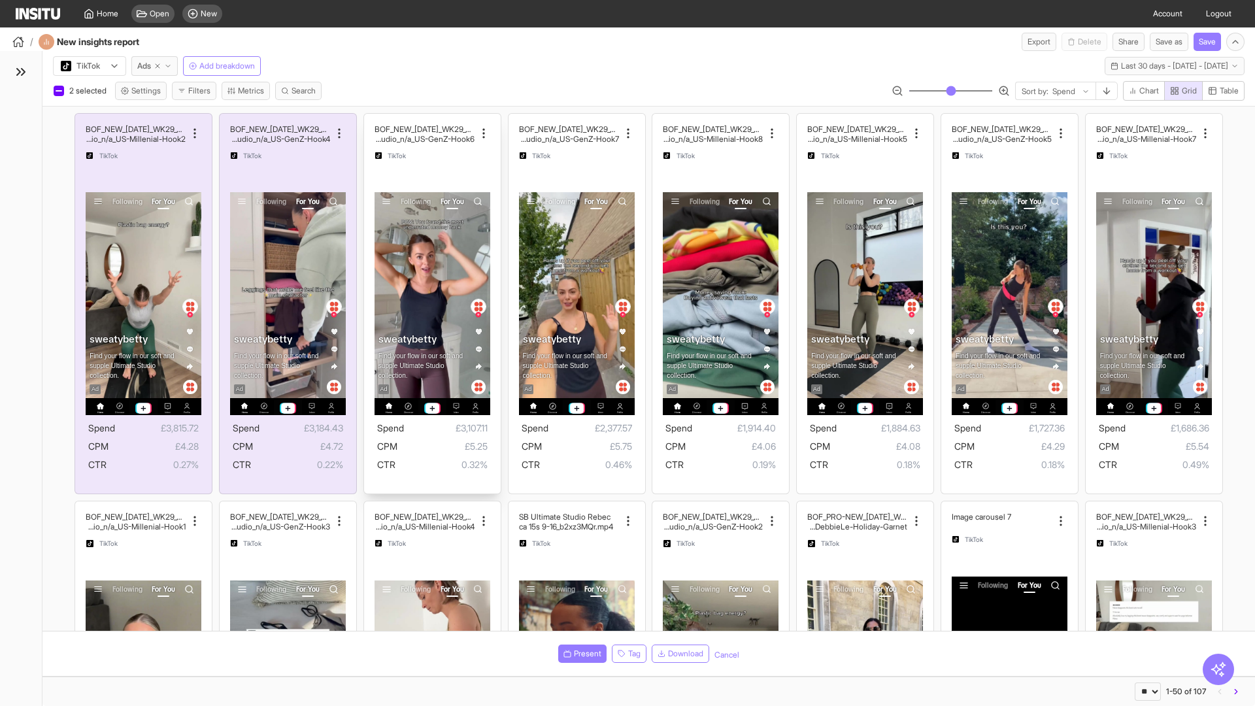
click at [370, 120] on div "BOF_NEW_[DATE]_WK29_Video_n/a_UltimateStudio_MultiC at_UltimateStudio_Shook_Stu…" at bounding box center [432, 304] width 137 height 380
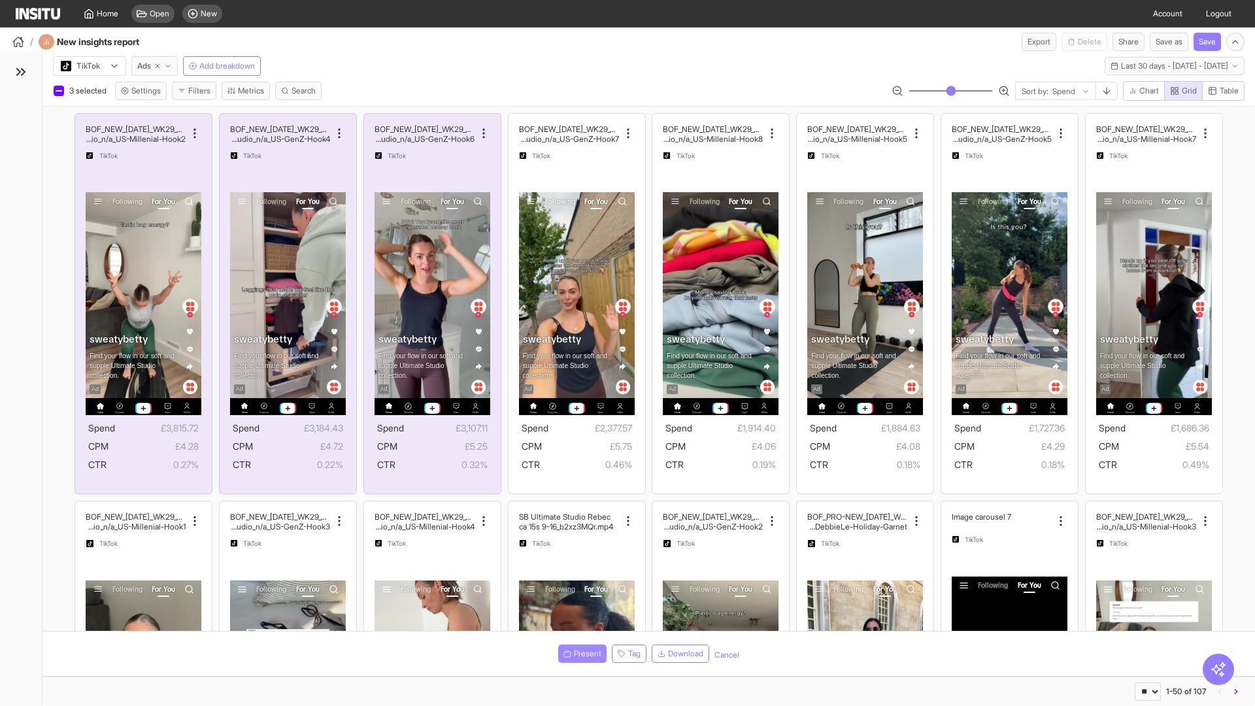
click at [580, 654] on span "Present" at bounding box center [587, 653] width 27 height 10
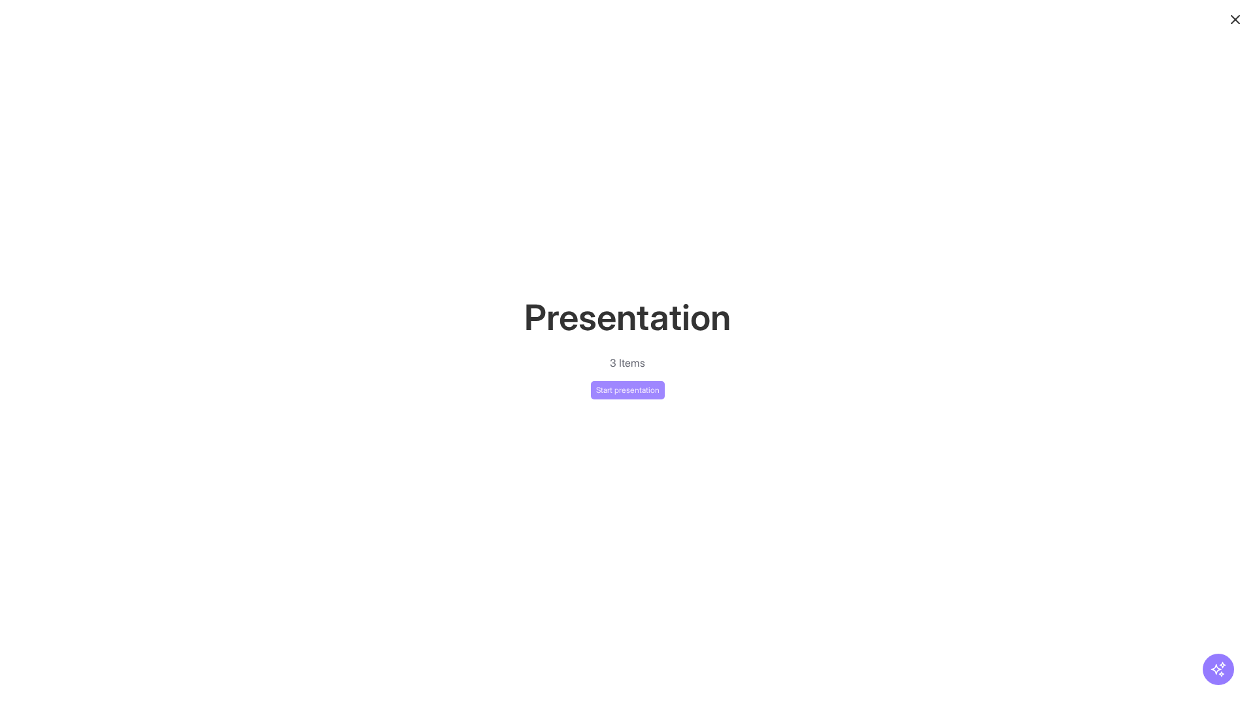
click at [627, 390] on button "Start presentation" at bounding box center [628, 390] width 74 height 18
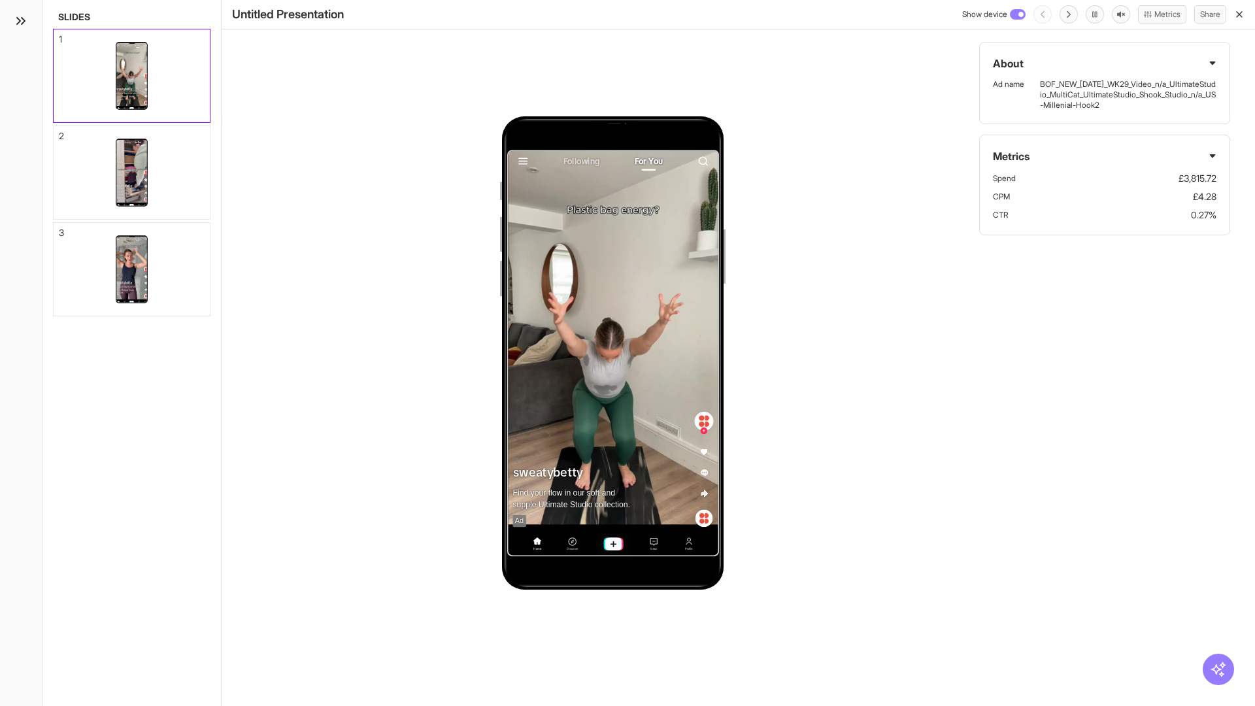
click at [59, 35] on div "1" at bounding box center [60, 39] width 3 height 9
click at [59, 132] on div "2" at bounding box center [61, 135] width 5 height 9
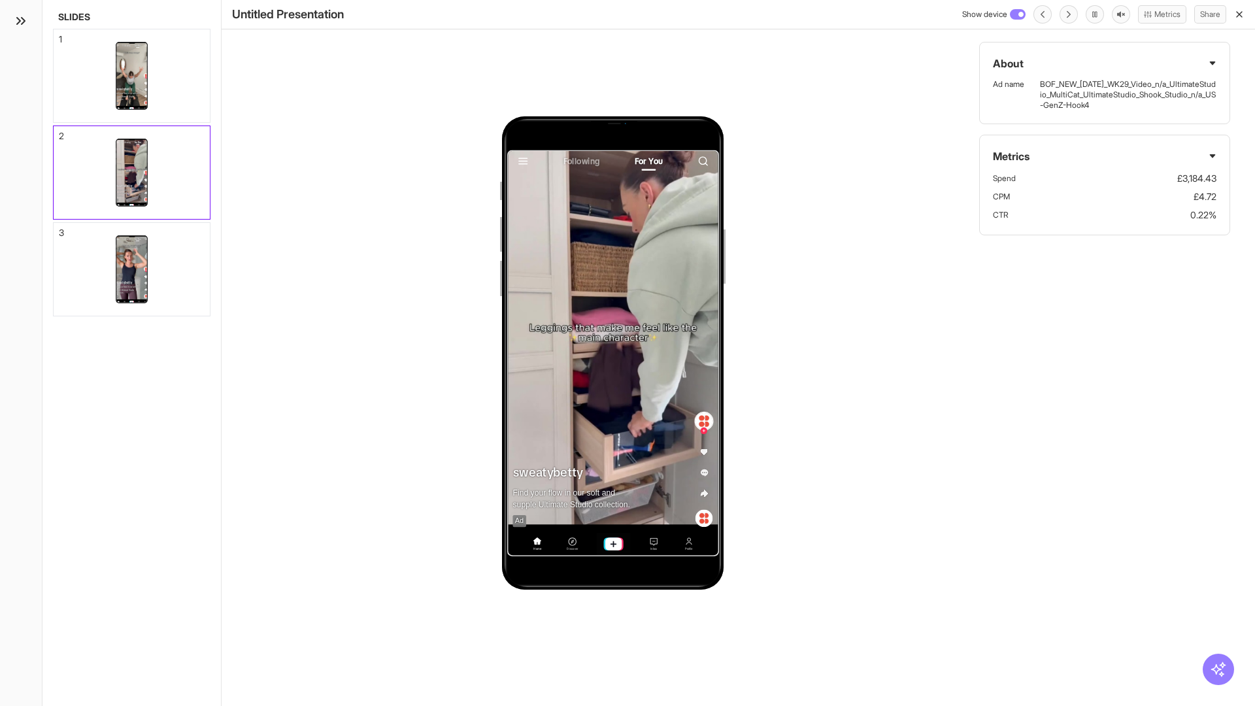
click at [59, 229] on div "3" at bounding box center [61, 232] width 5 height 9
